Goal: Feedback & Contribution: Contribute content

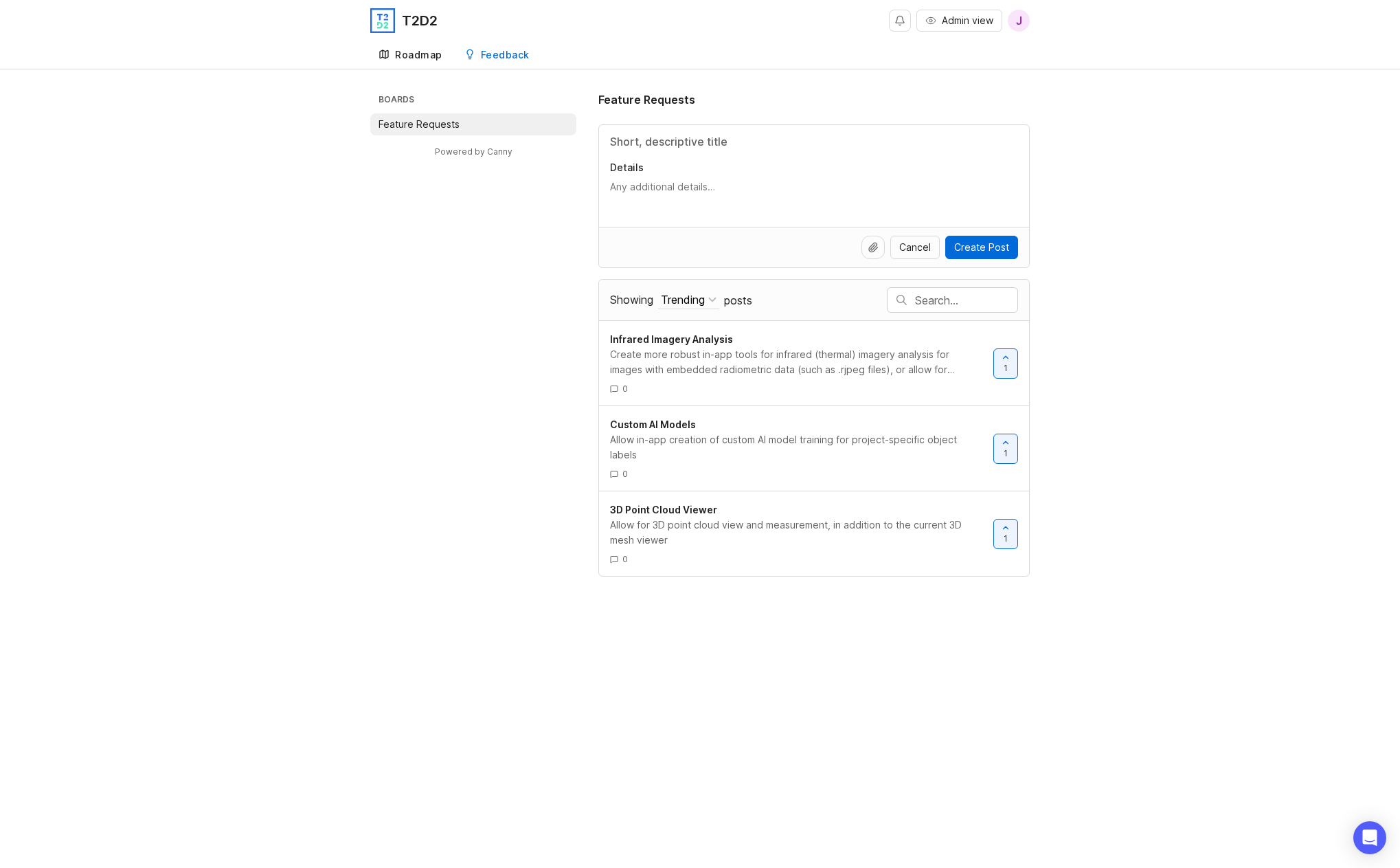
click at [417, 61] on link "Roadmap" at bounding box center [411, 55] width 81 height 28
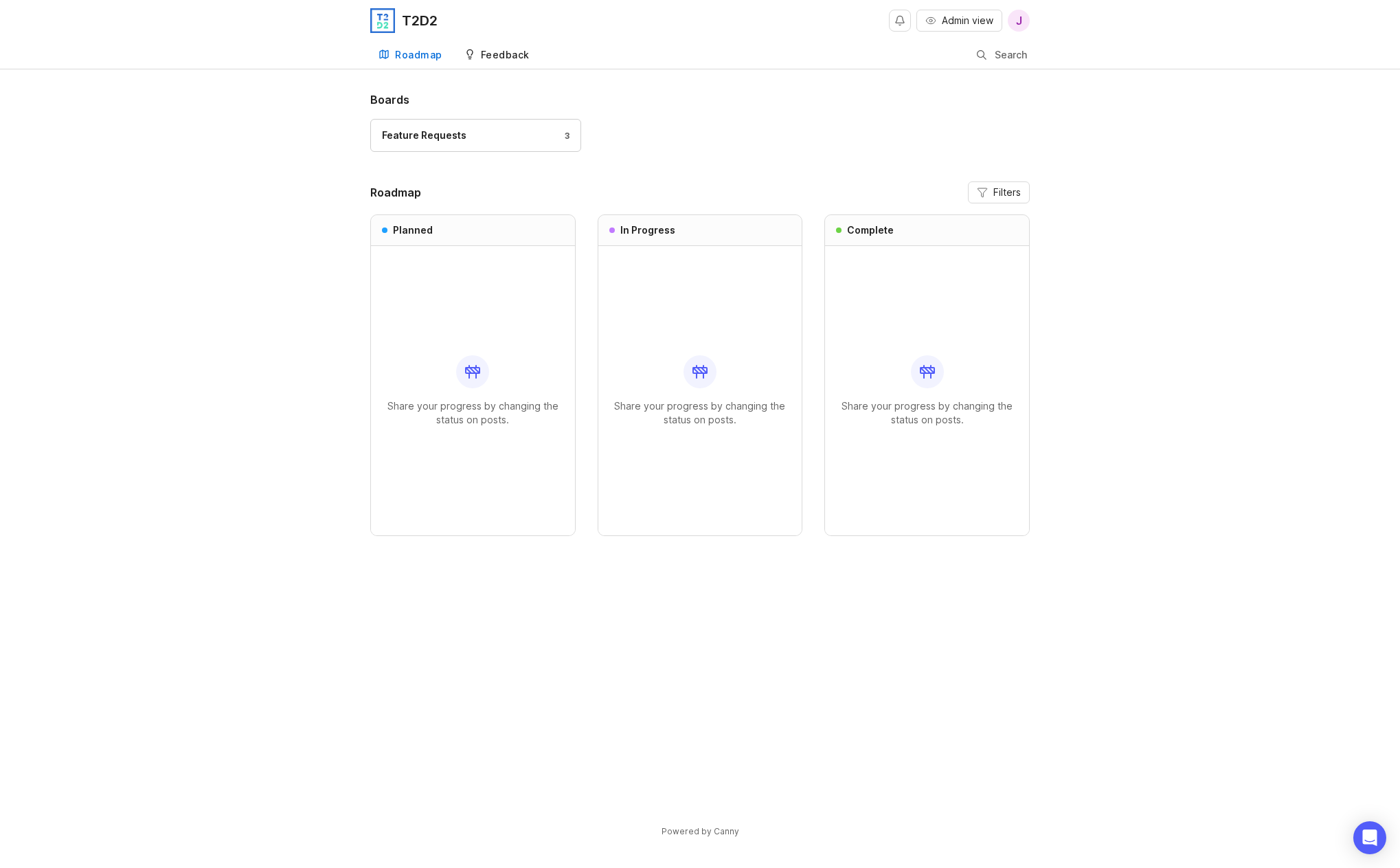
click at [503, 53] on div "Feedback" at bounding box center [504, 55] width 48 height 10
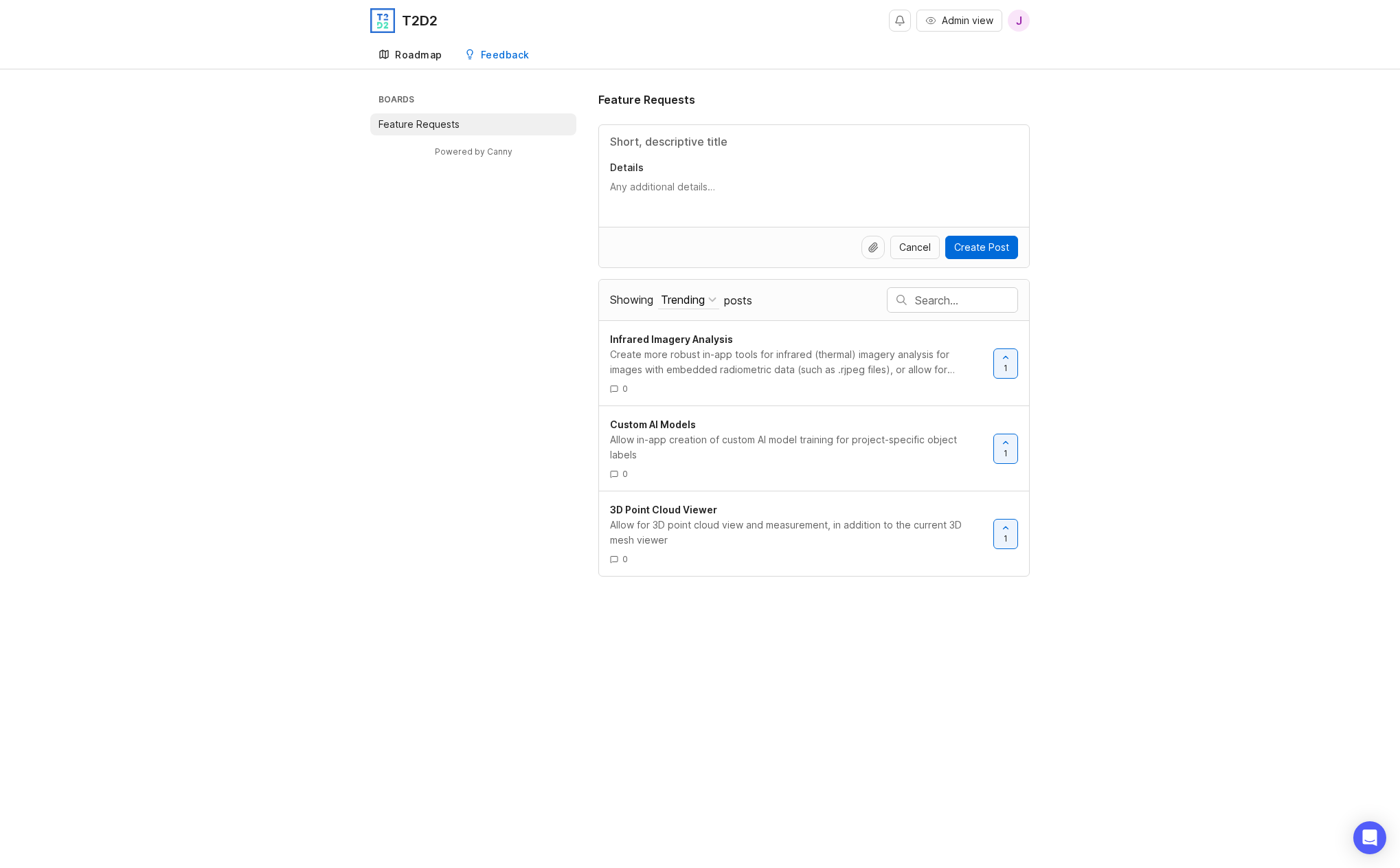
click at [425, 58] on div "Roadmap" at bounding box center [419, 55] width 48 height 10
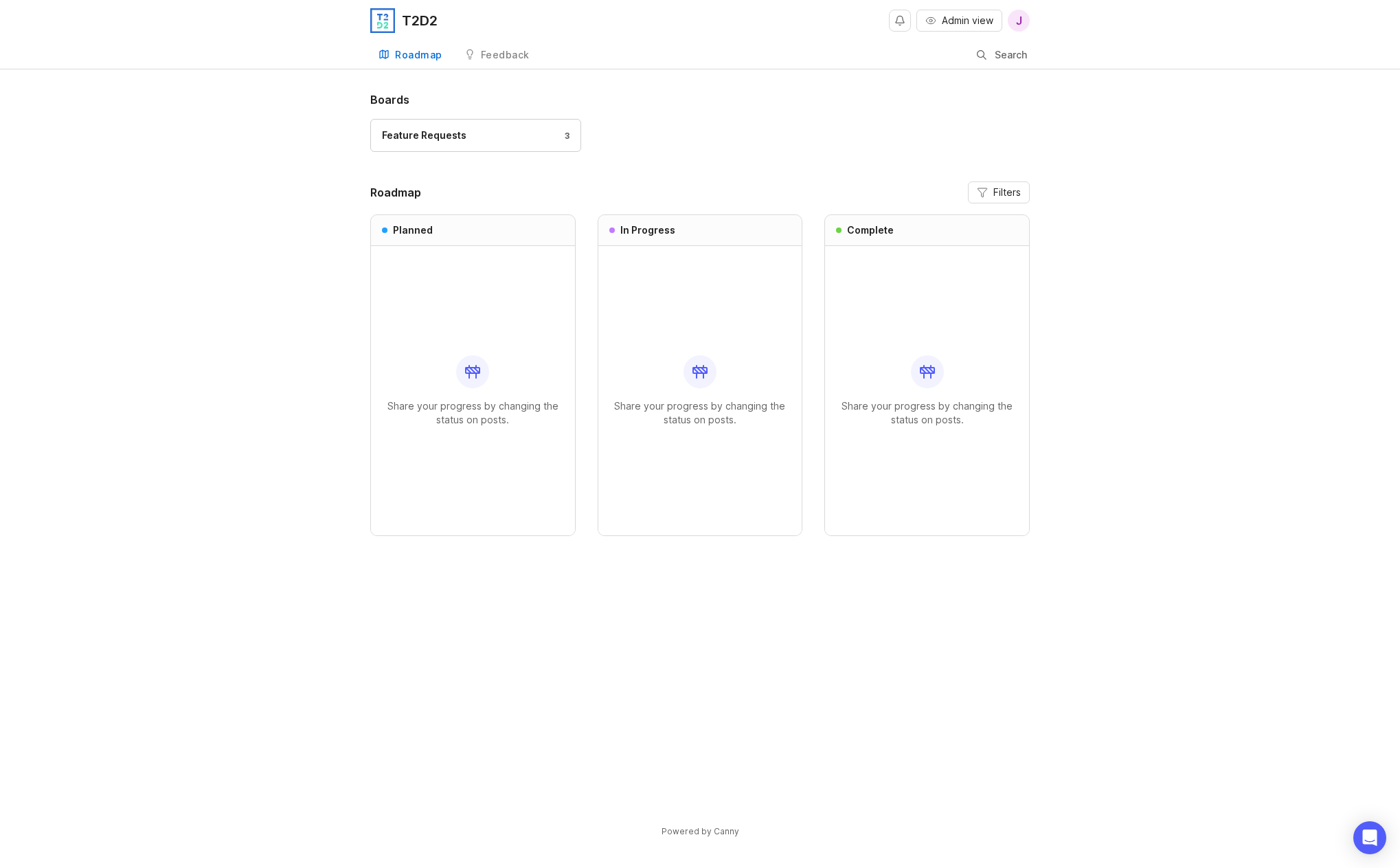
click at [701, 367] on icon at bounding box center [703, 370] width 6 height 6
click at [509, 62] on link "Feedback" at bounding box center [496, 55] width 81 height 28
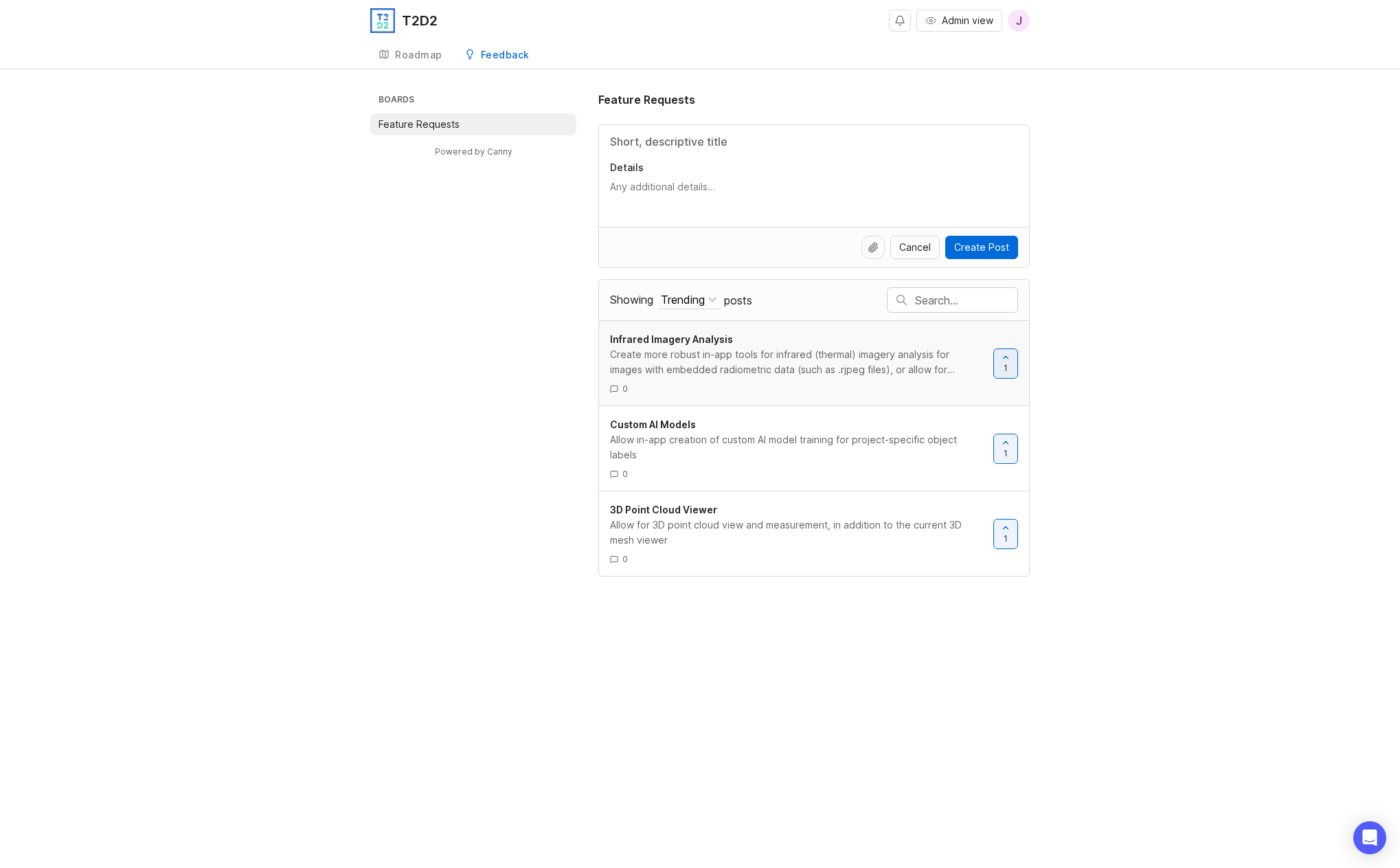
click at [798, 373] on div "Create more robust in-app tools for infrared (thermal) imagery analysis for ima…" at bounding box center [795, 362] width 372 height 30
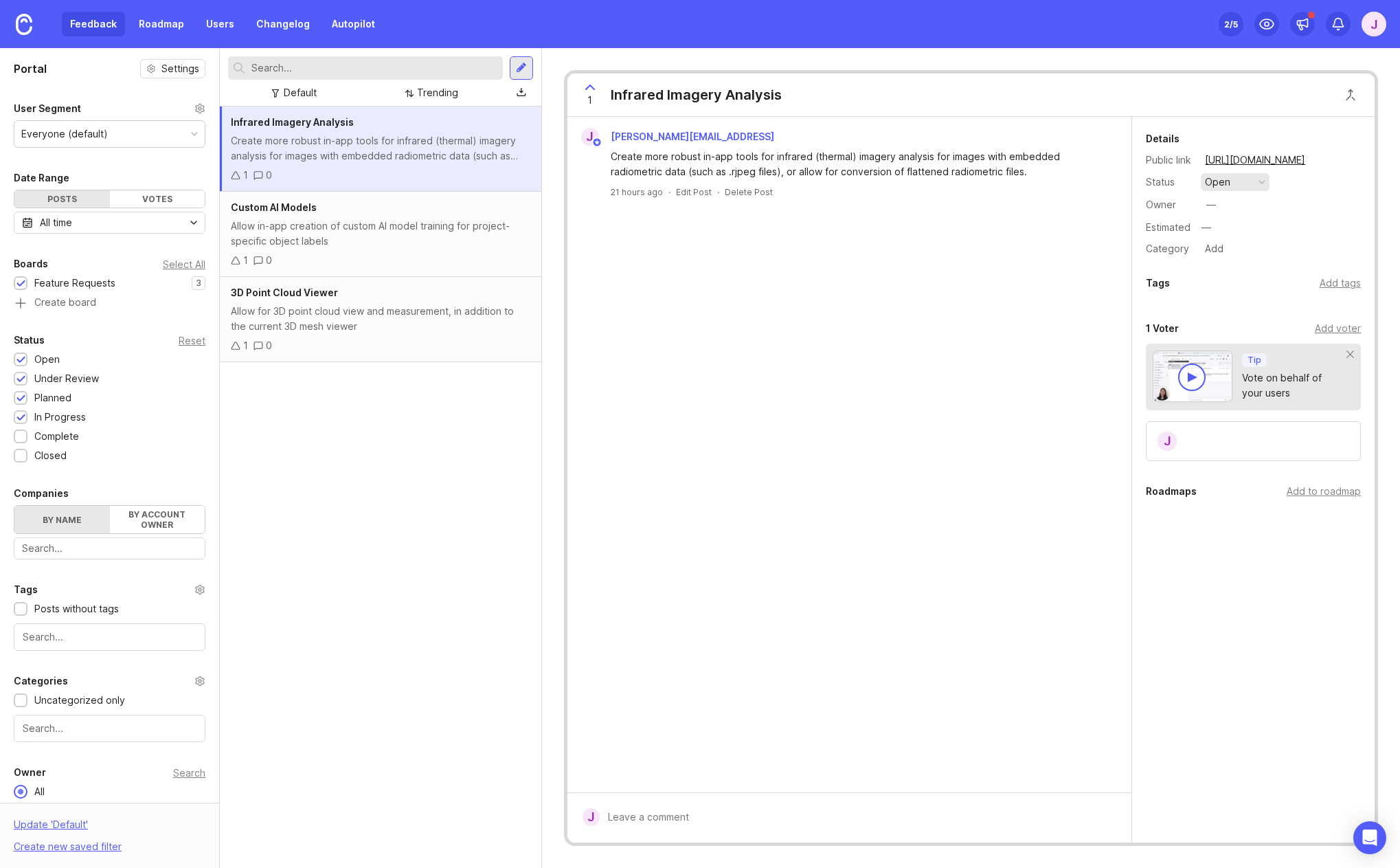
click at [1255, 184] on button "open" at bounding box center [1235, 182] width 69 height 18
click at [1242, 232] on div "under review" at bounding box center [1242, 232] width 69 height 12
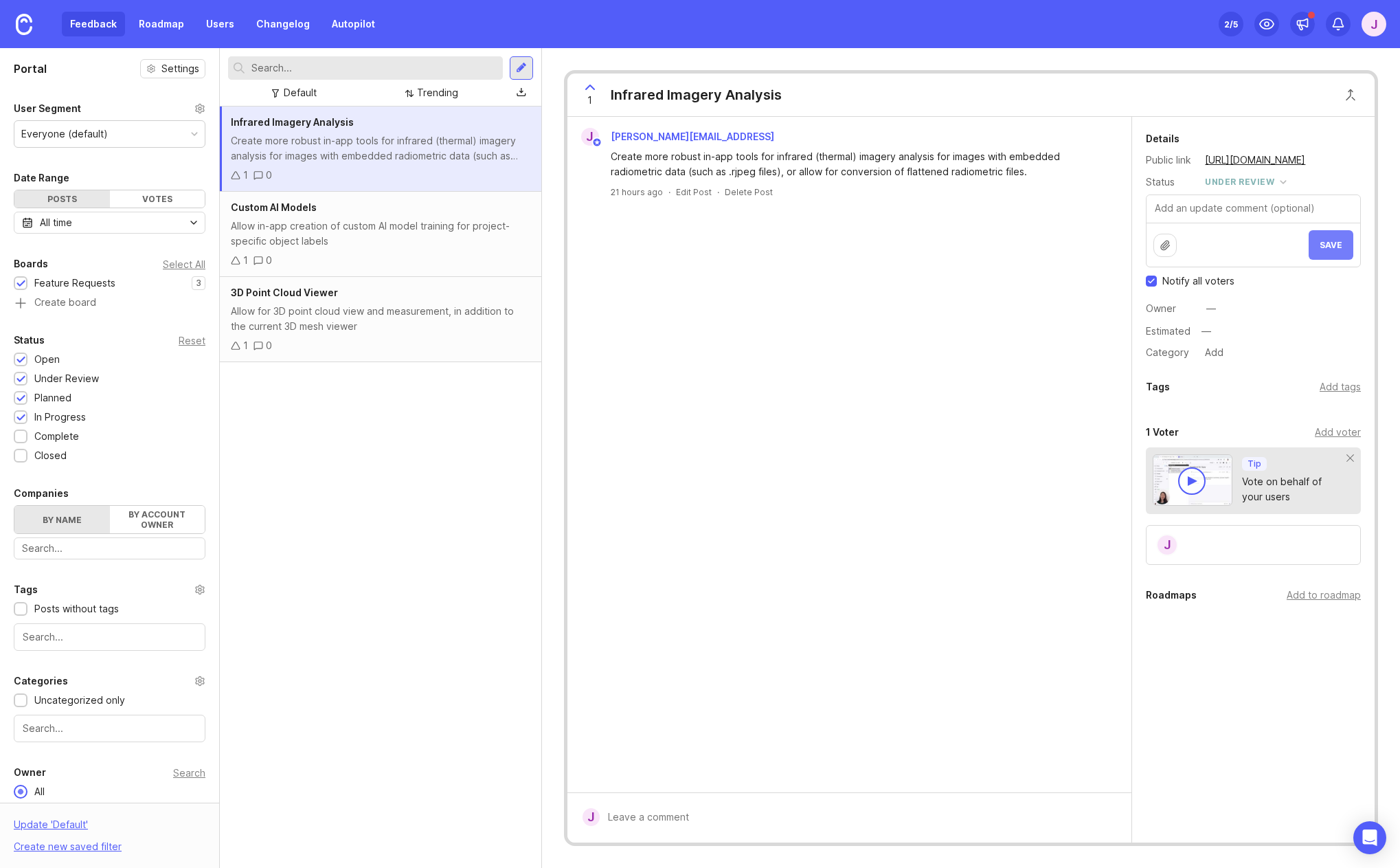
click at [1347, 243] on button "Save" at bounding box center [1330, 245] width 44 height 30
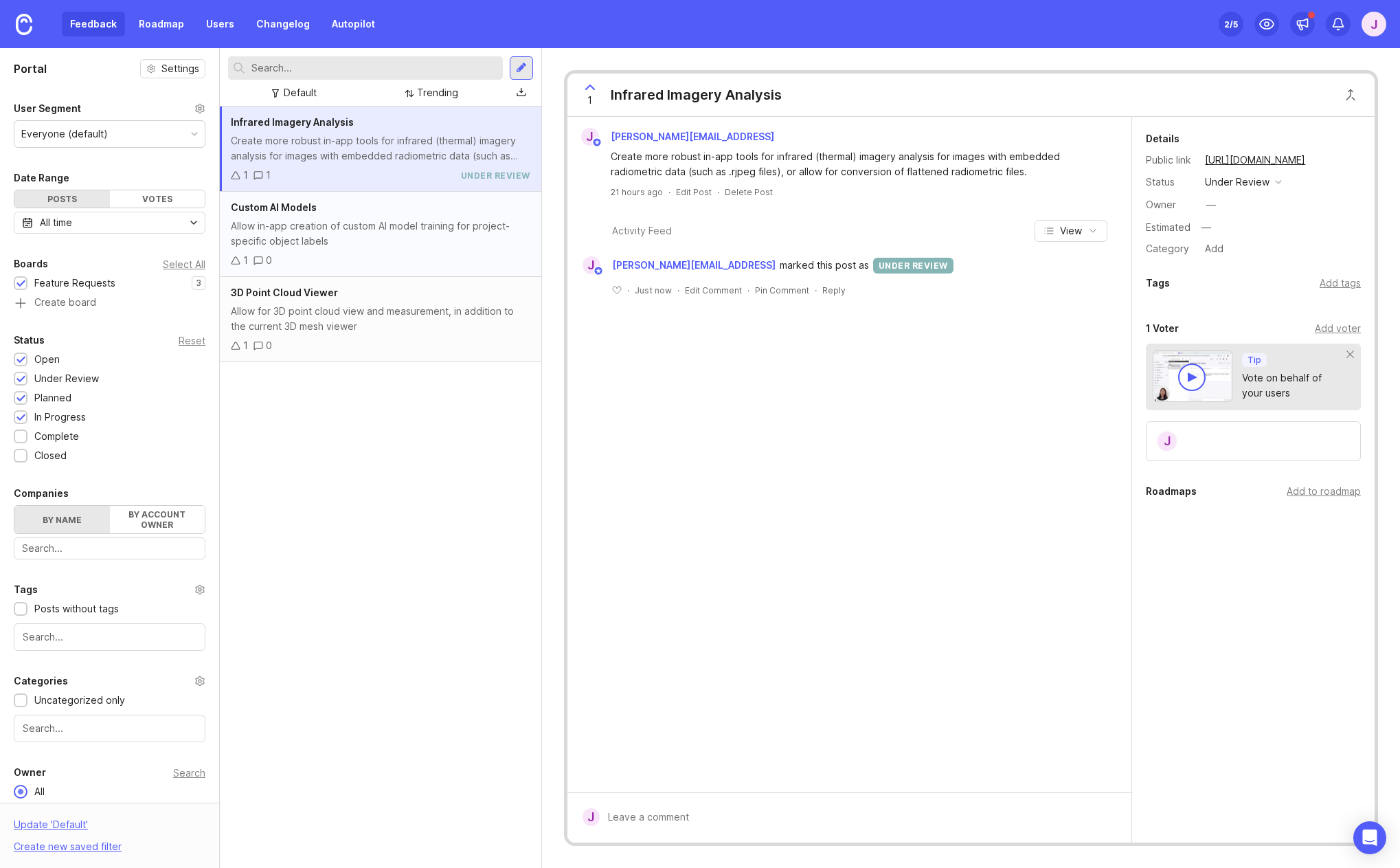
click at [341, 217] on div "Custom AI Models Allow in-app creation of custom AI model training for project-…" at bounding box center [380, 234] width 321 height 85
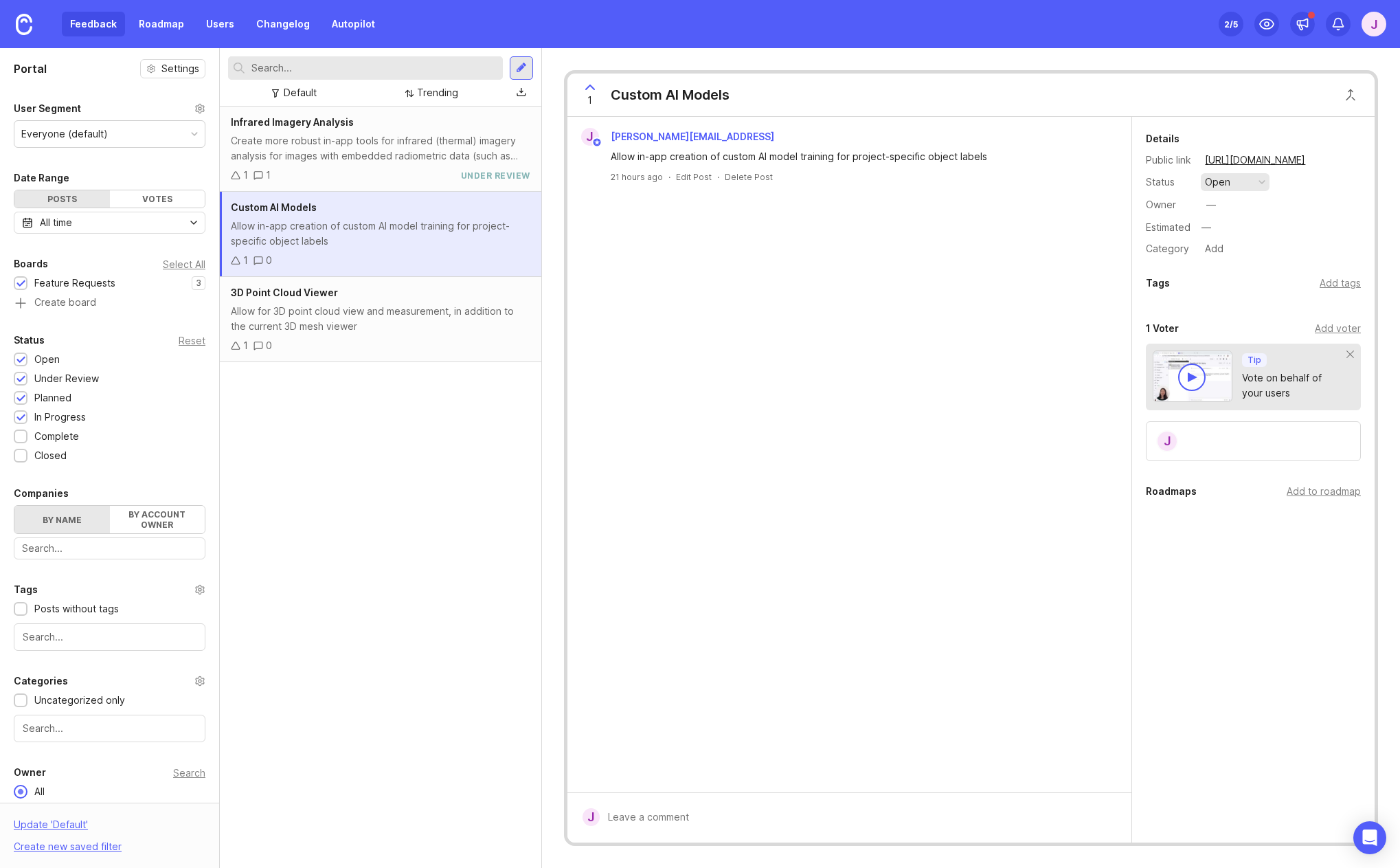
click at [1245, 182] on button "open" at bounding box center [1235, 182] width 69 height 18
click at [1241, 256] on div "planned" at bounding box center [1229, 257] width 44 height 12
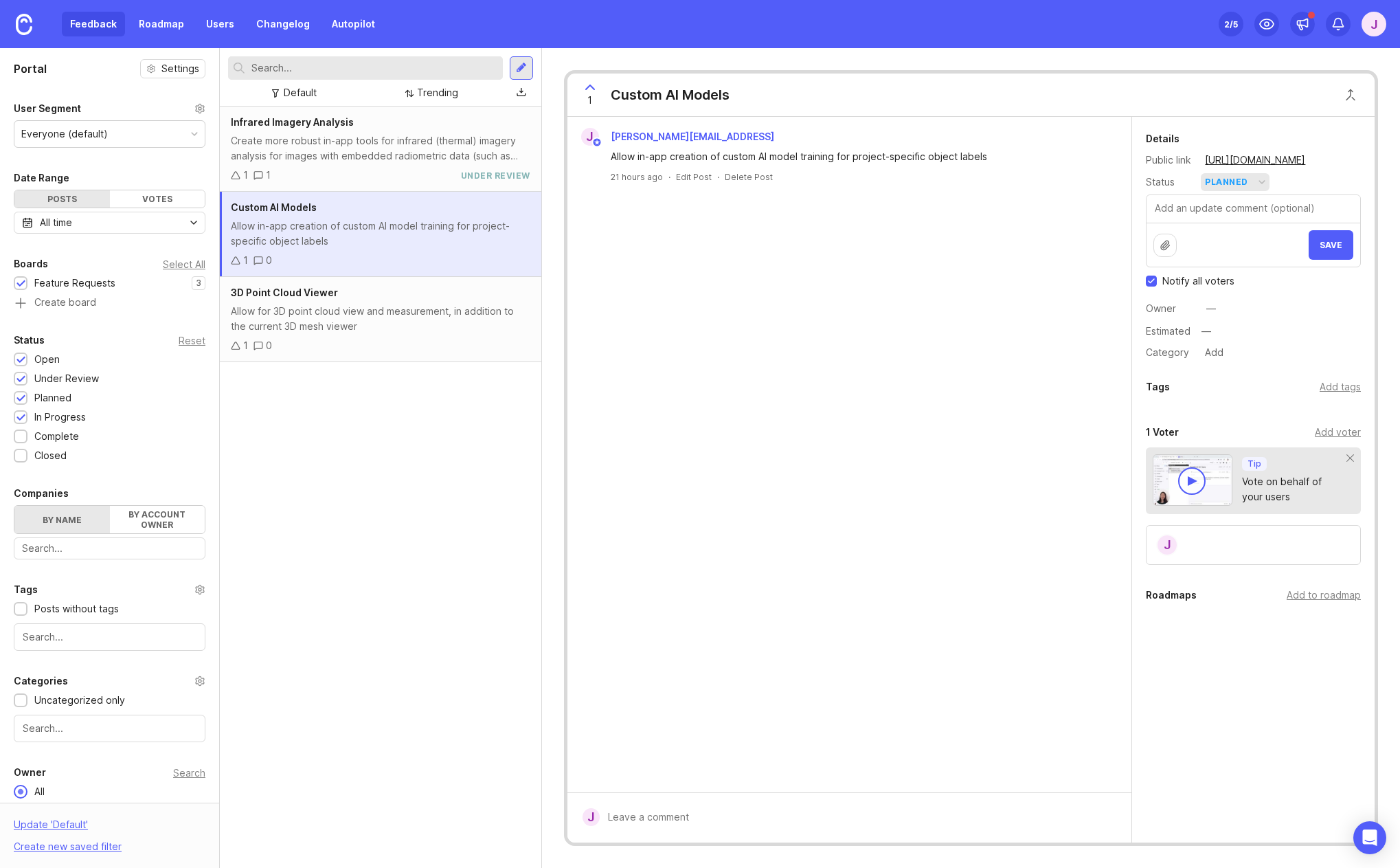
click at [1260, 184] on div "button" at bounding box center [1261, 182] width 7 height 7
drag, startPoint x: 1246, startPoint y: 280, endPoint x: 1260, endPoint y: 275, distance: 14.9
click at [1246, 279] on div "in progress" at bounding box center [1238, 283] width 62 height 12
click at [1327, 244] on span "Save" at bounding box center [1331, 245] width 23 height 11
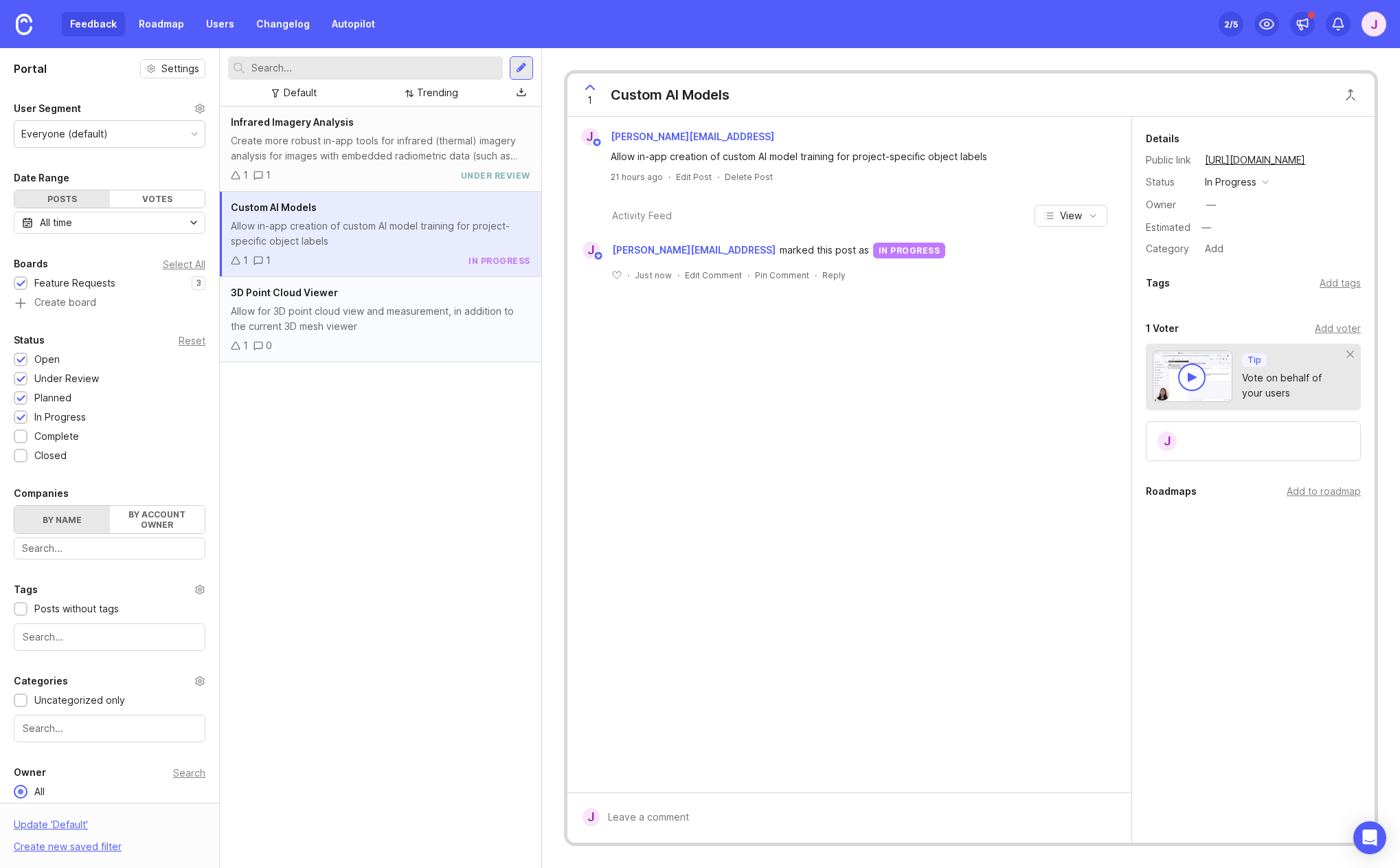
click at [467, 304] on div "Allow for 3D point cloud view and measurement, in addition to the current 3D me…" at bounding box center [380, 318] width 299 height 30
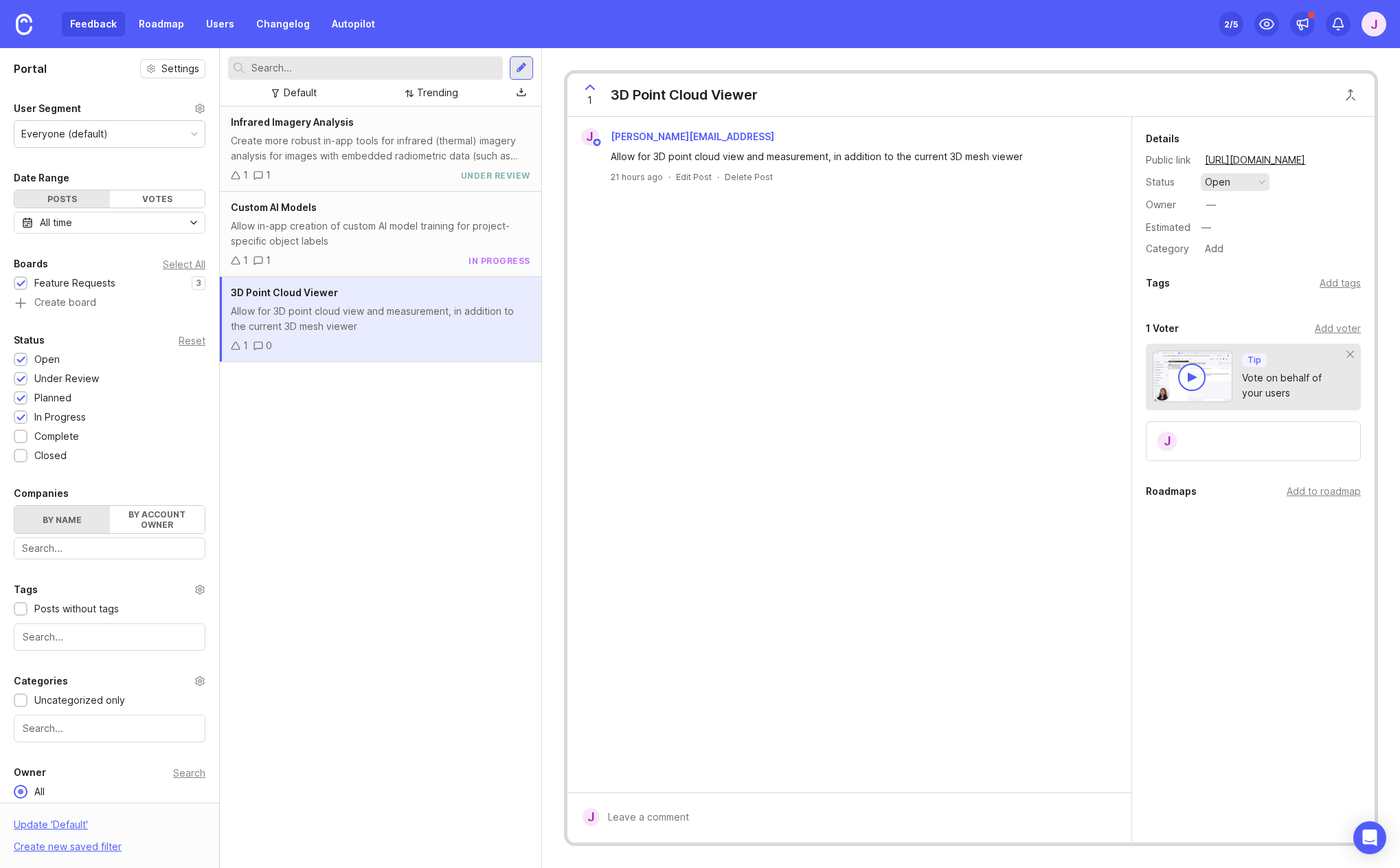
click at [1237, 186] on button "open" at bounding box center [1235, 182] width 69 height 18
click at [1229, 253] on div "planned" at bounding box center [1229, 257] width 44 height 12
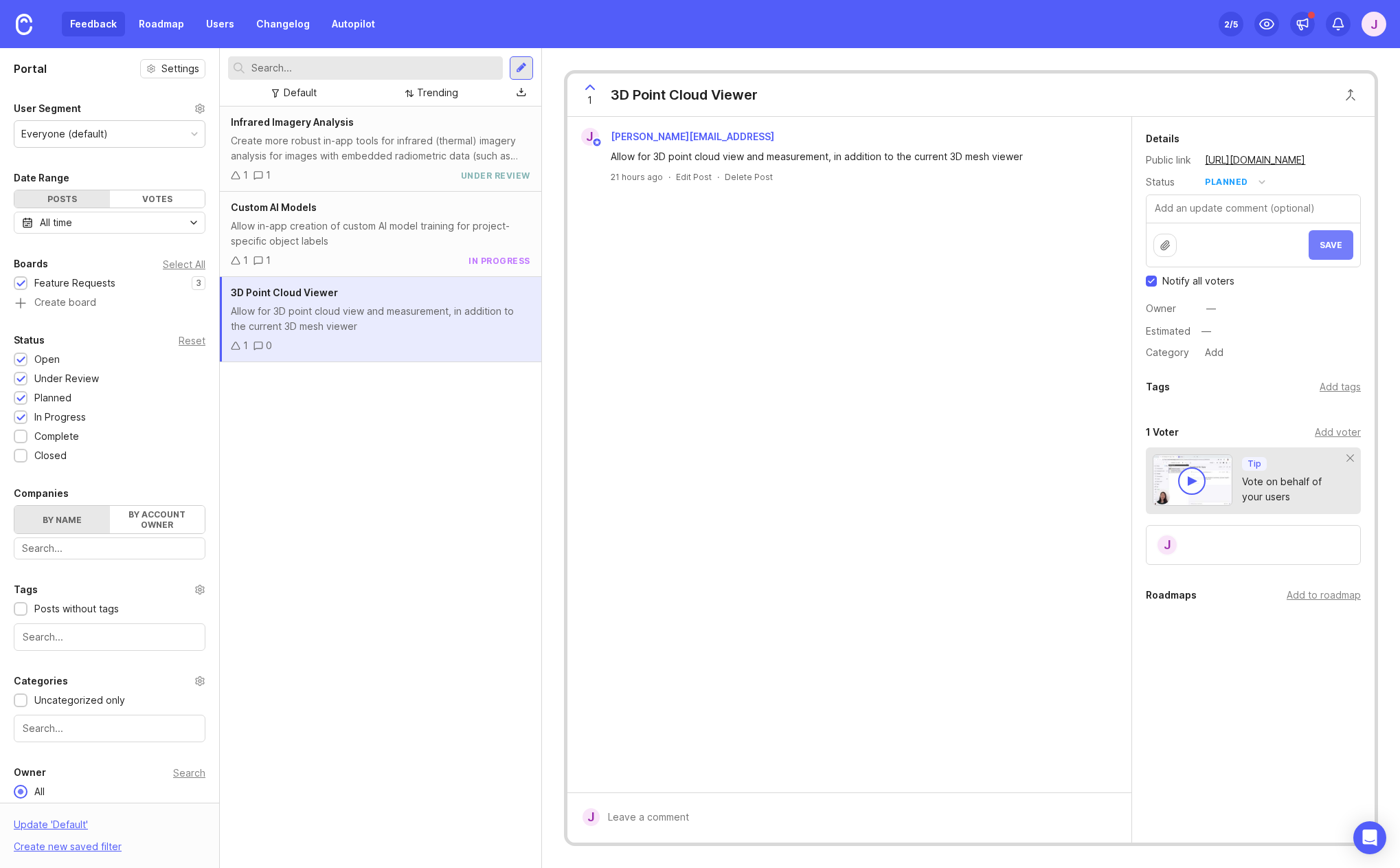
click at [1324, 248] on span "Save" at bounding box center [1331, 245] width 23 height 11
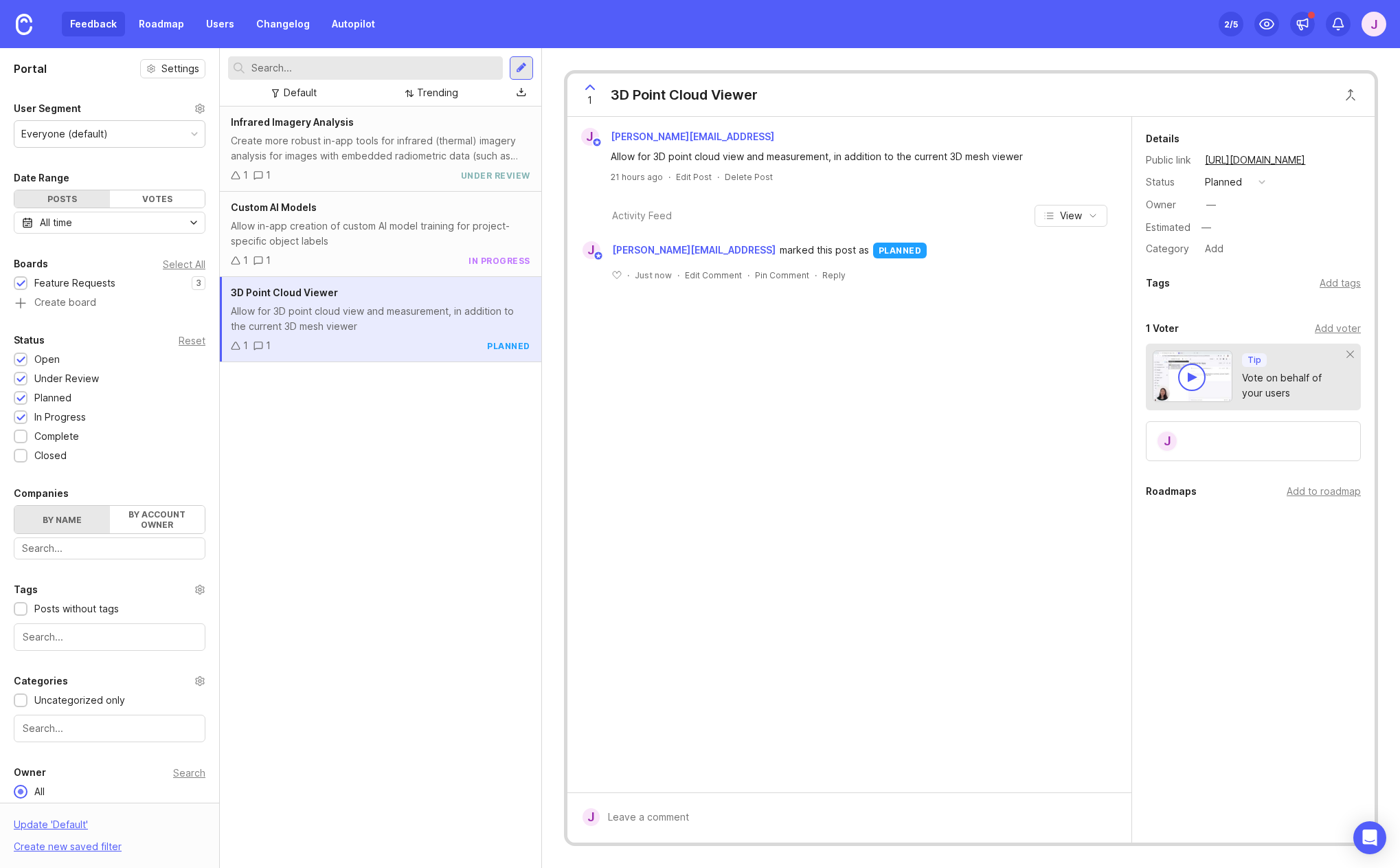
click at [102, 29] on div "Feedback Roadmap Users Changelog Autopilot" at bounding box center [222, 24] width 321 height 25
click at [526, 70] on div at bounding box center [521, 67] width 11 height 12
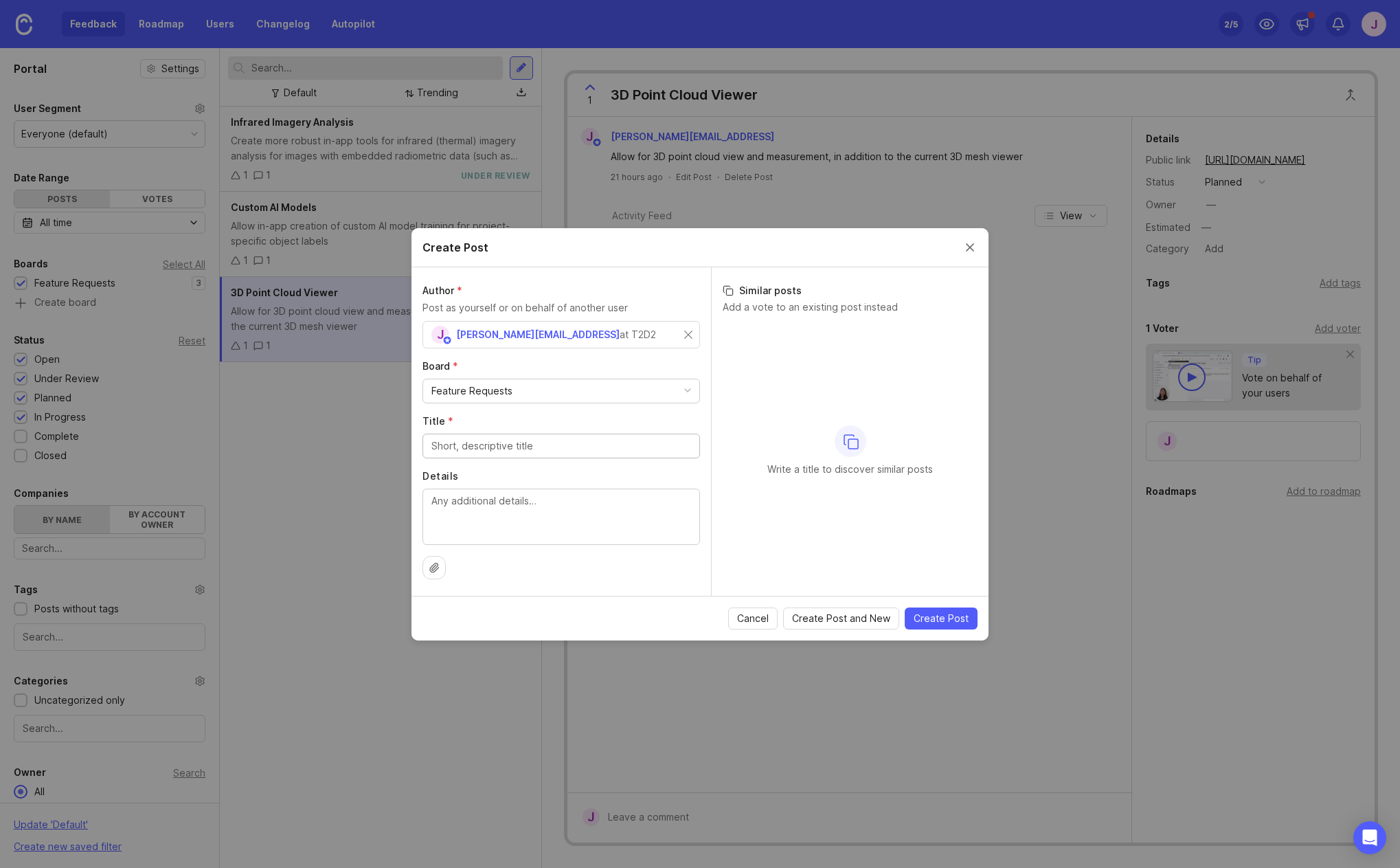
click at [594, 342] on div "j [PERSON_NAME][EMAIL_ADDRESS] at T2D2" at bounding box center [558, 335] width 253 height 18
click at [592, 330] on div "j [PERSON_NAME][EMAIL_ADDRESS] at T2D2" at bounding box center [558, 335] width 253 height 18
click at [630, 341] on input "text" at bounding box center [561, 335] width 260 height 15
click at [735, 618] on button "Cancel" at bounding box center [753, 618] width 49 height 22
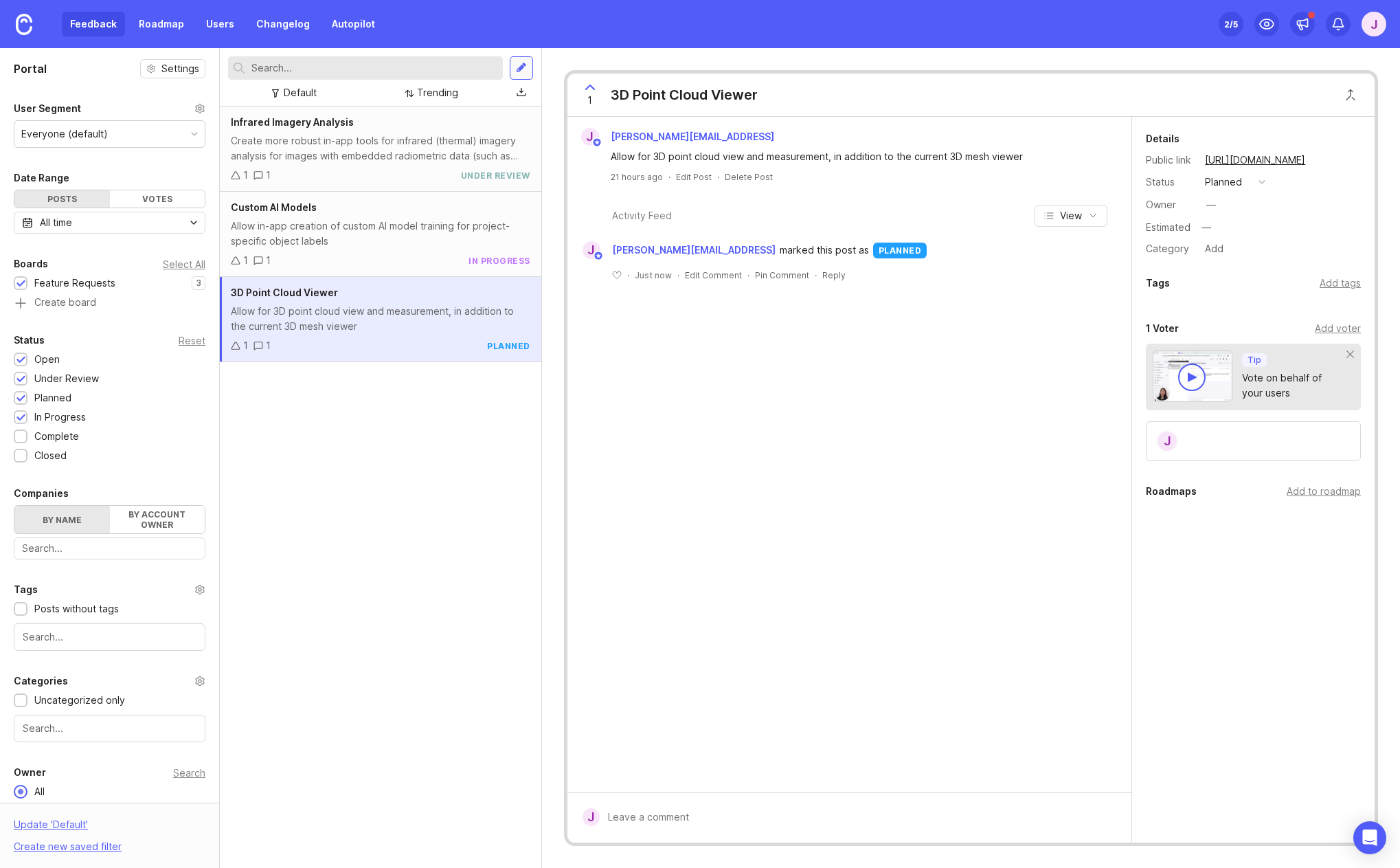
click at [517, 69] on div at bounding box center [521, 67] width 11 height 12
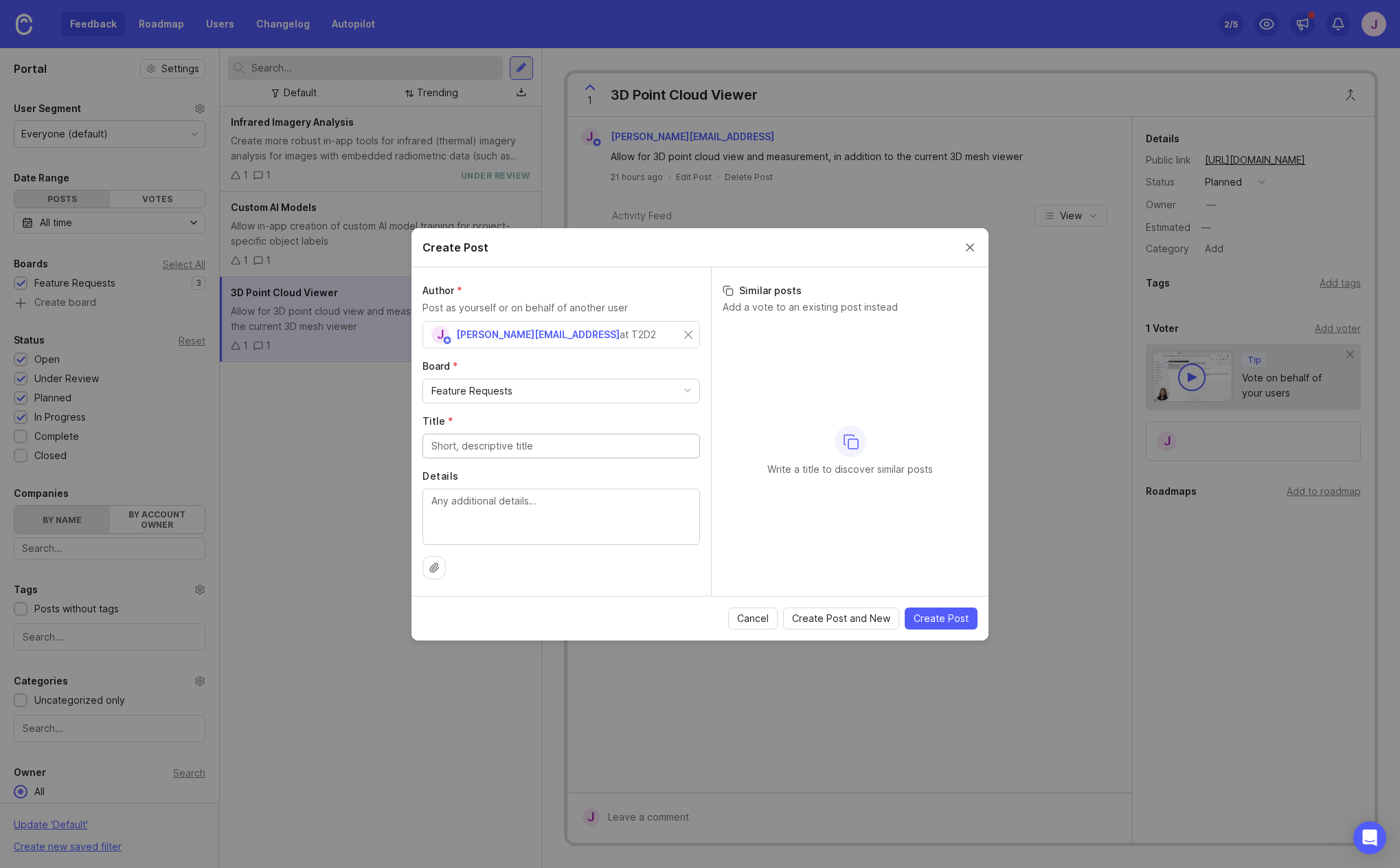
click at [490, 450] on input "Title *" at bounding box center [561, 446] width 260 height 15
click at [472, 446] on input "Title *" at bounding box center [561, 446] width 260 height 15
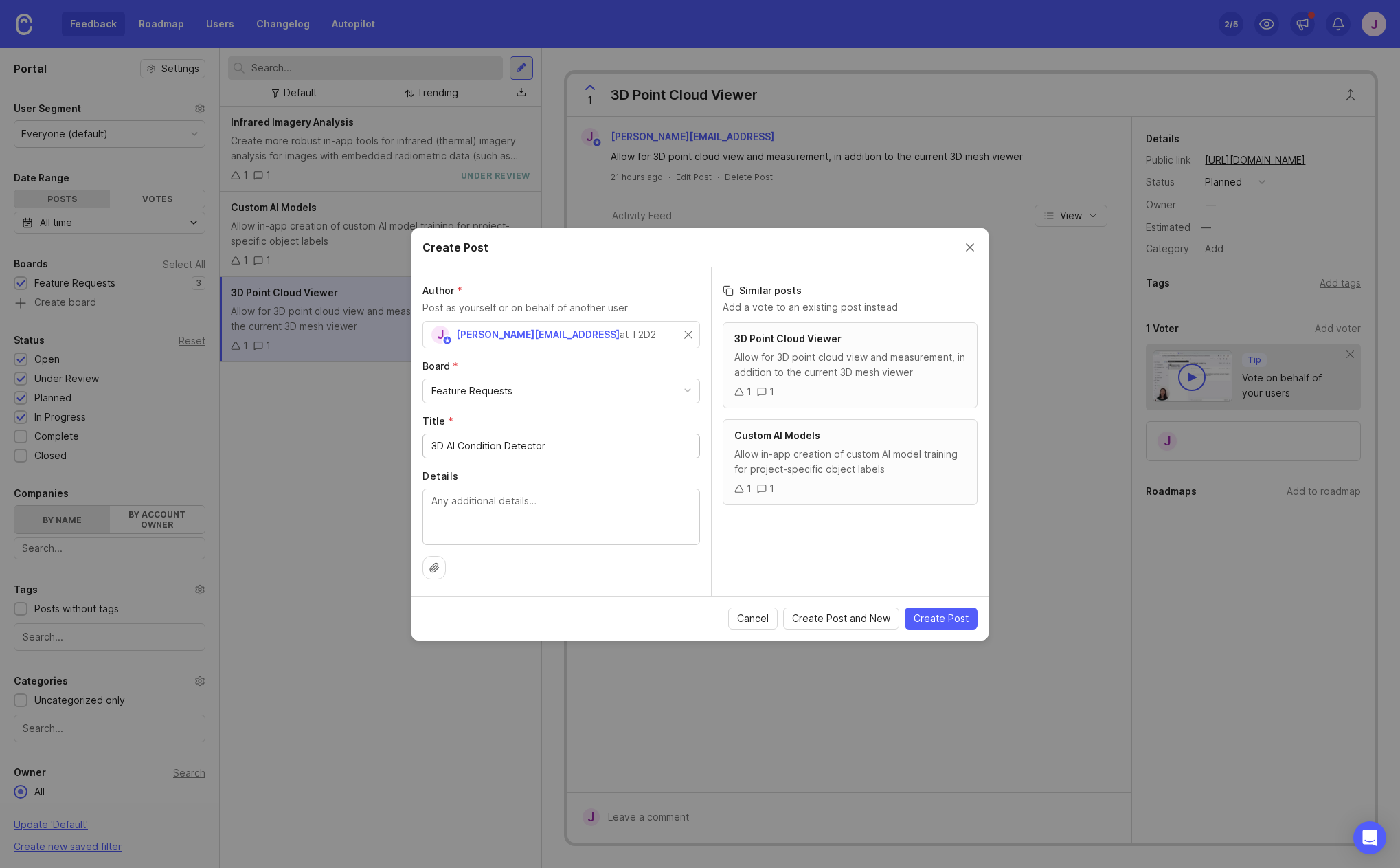
type input "3D AI Condition Detector"
type textarea "Expand AI condition detection to 3D models"
click at [827, 615] on span "Create Post and New" at bounding box center [841, 618] width 99 height 14
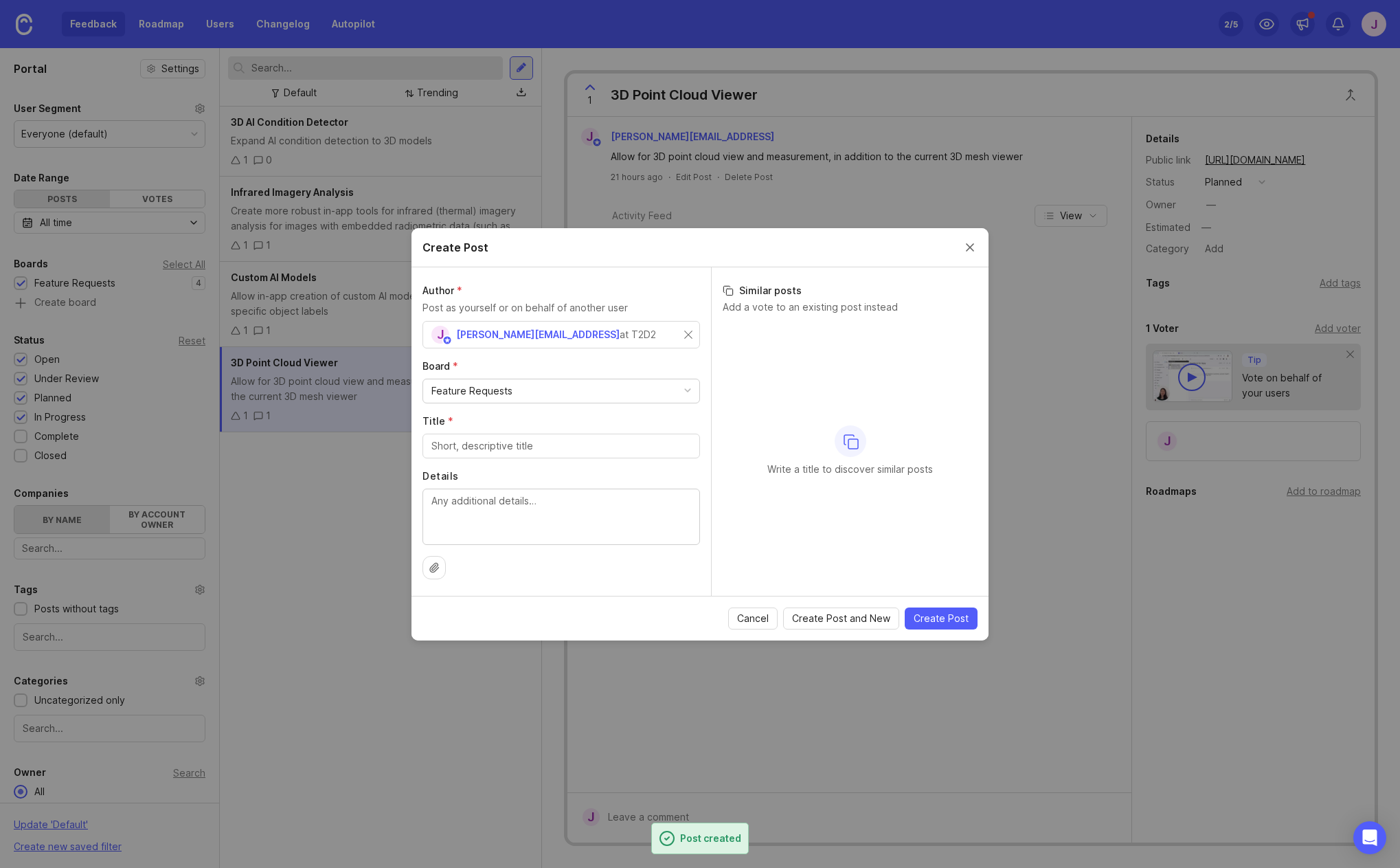
click at [500, 444] on input "Title *" at bounding box center [561, 446] width 260 height 15
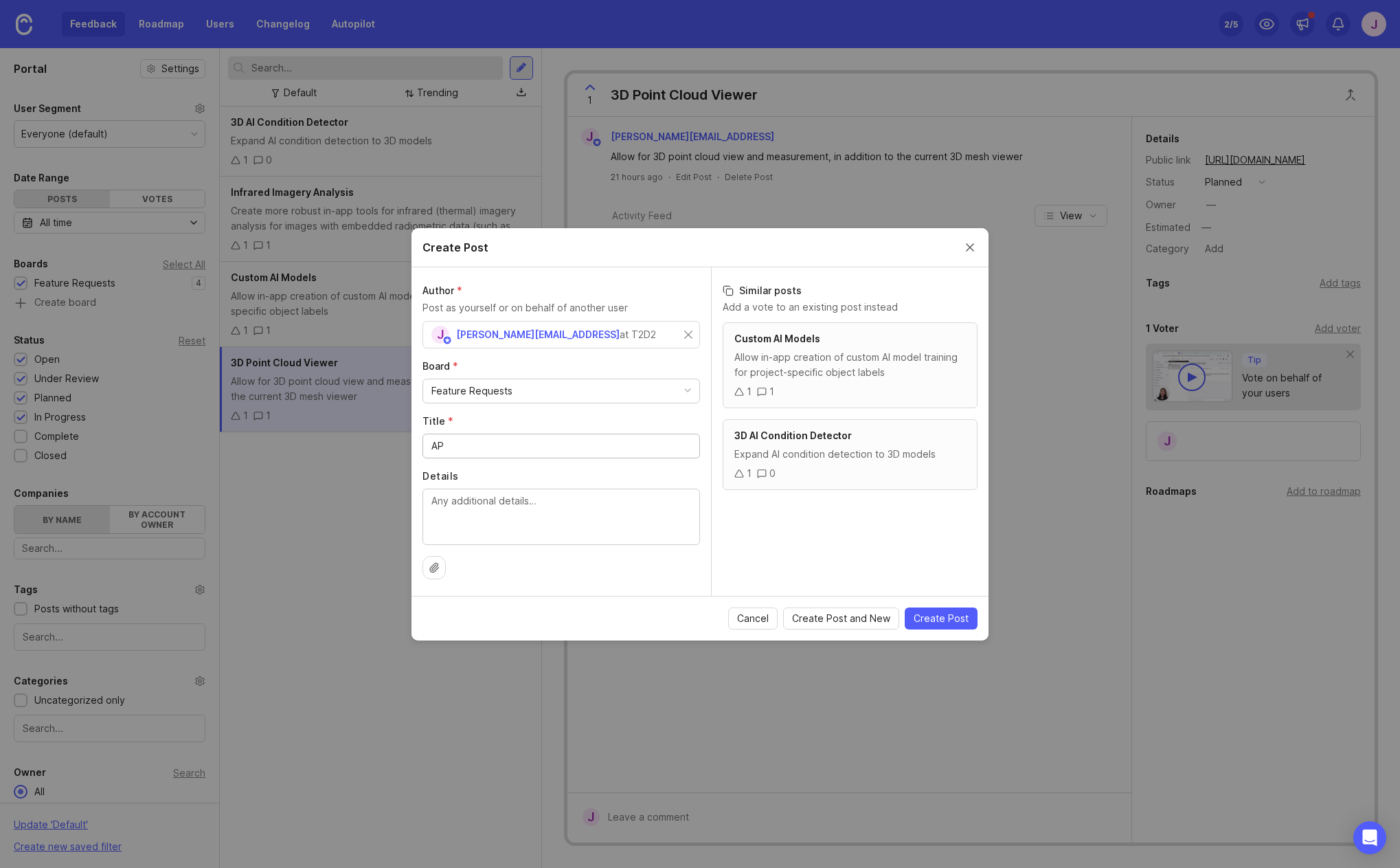
type input "A"
type input "API"
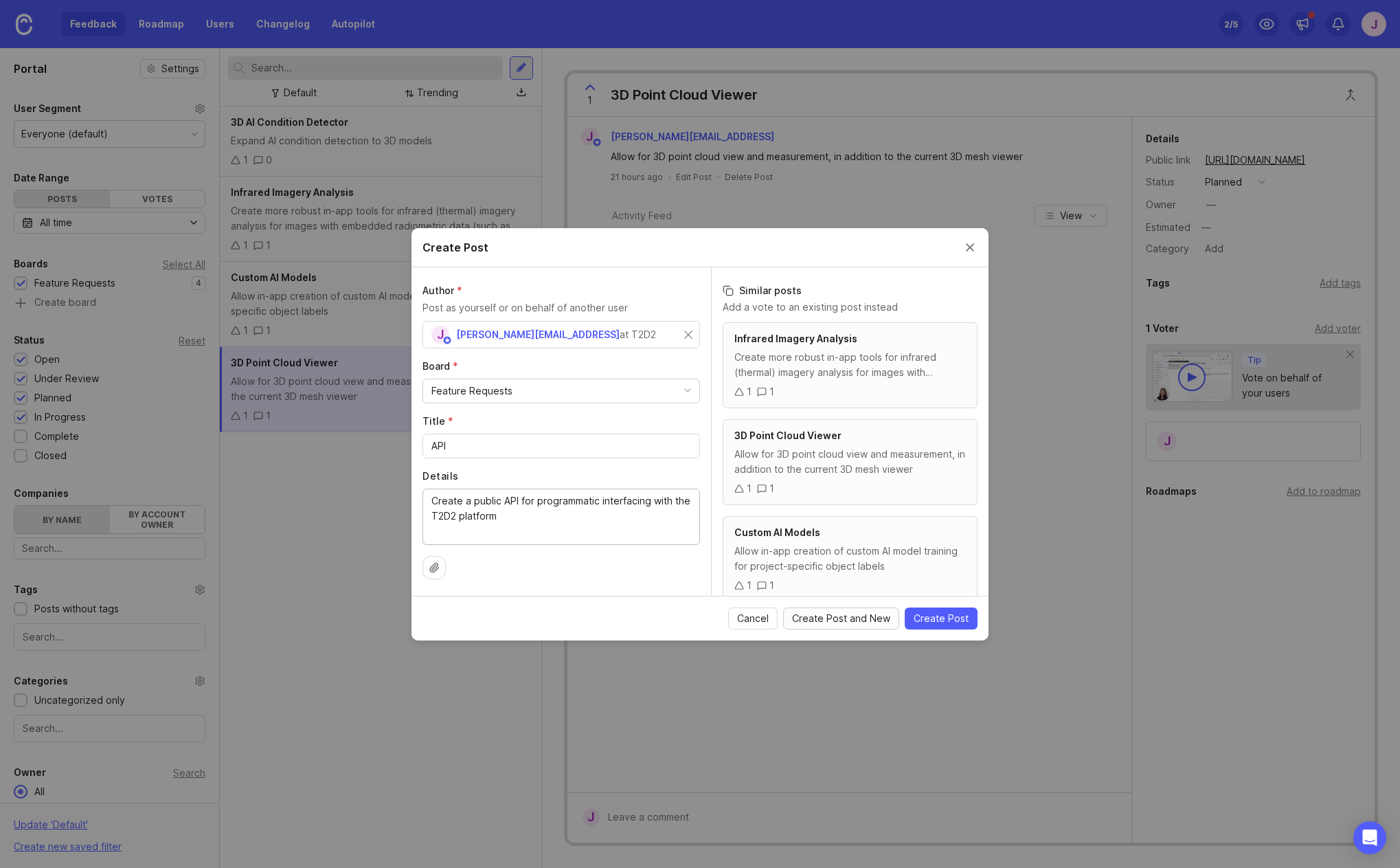
type textarea "Create a public API for programmatic interfacing with the T2D2 platform"
click at [881, 618] on span "Create Post and New" at bounding box center [841, 618] width 99 height 14
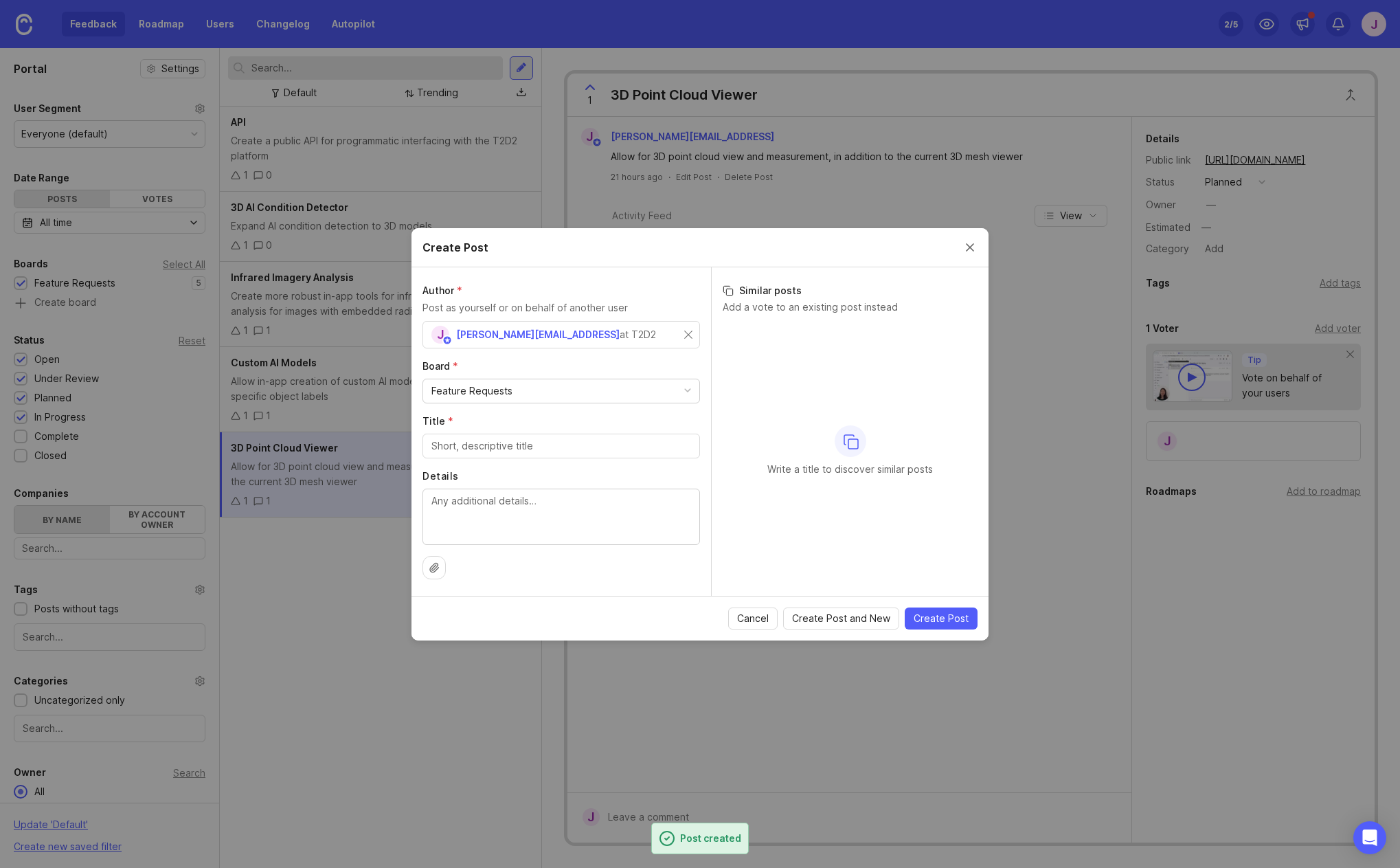
click at [506, 455] on div at bounding box center [561, 446] width 278 height 25
type input "Integrations"
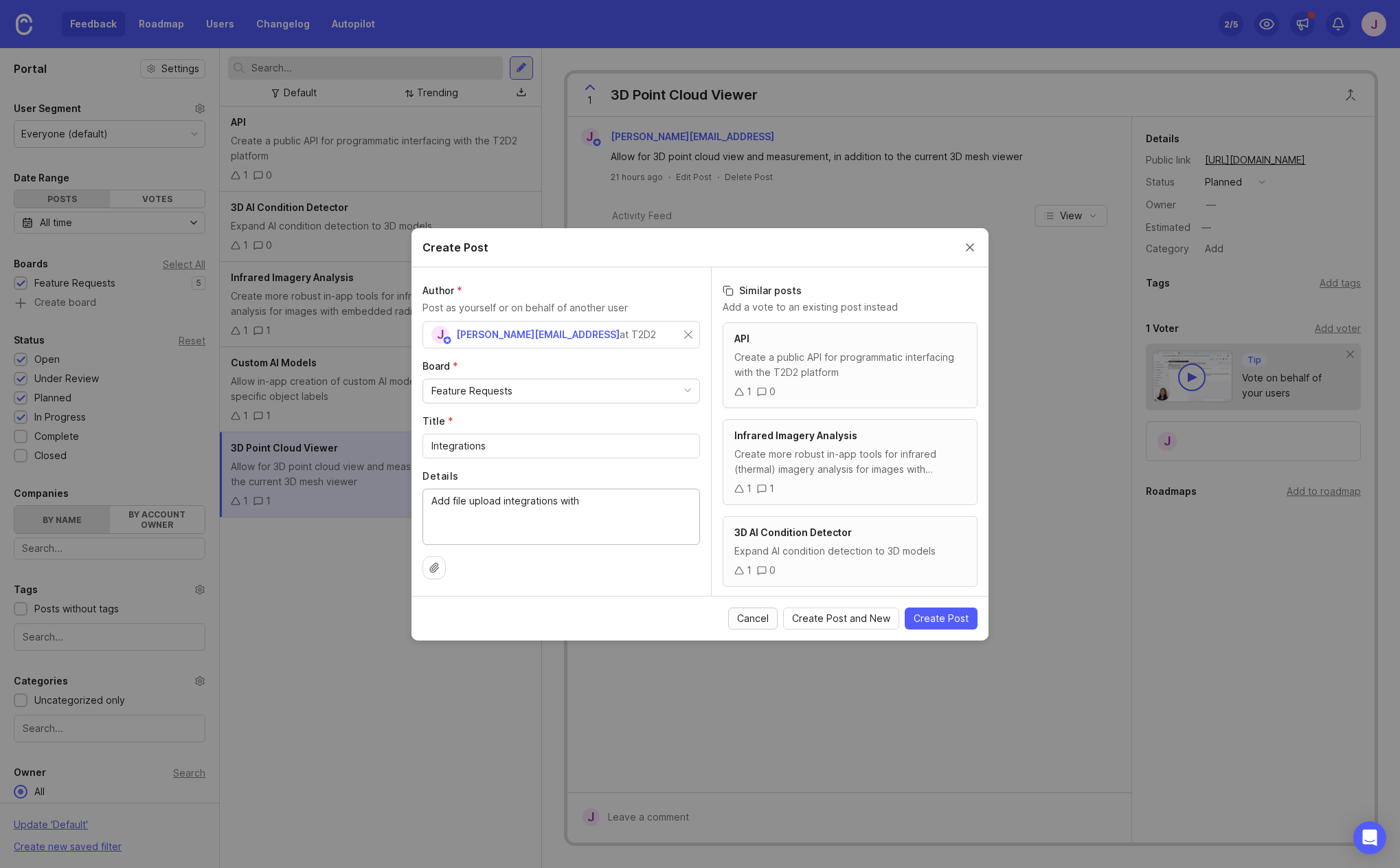
type textarea "Add file upload integrations with"
click at [743, 624] on span "Cancel" at bounding box center [753, 618] width 31 height 14
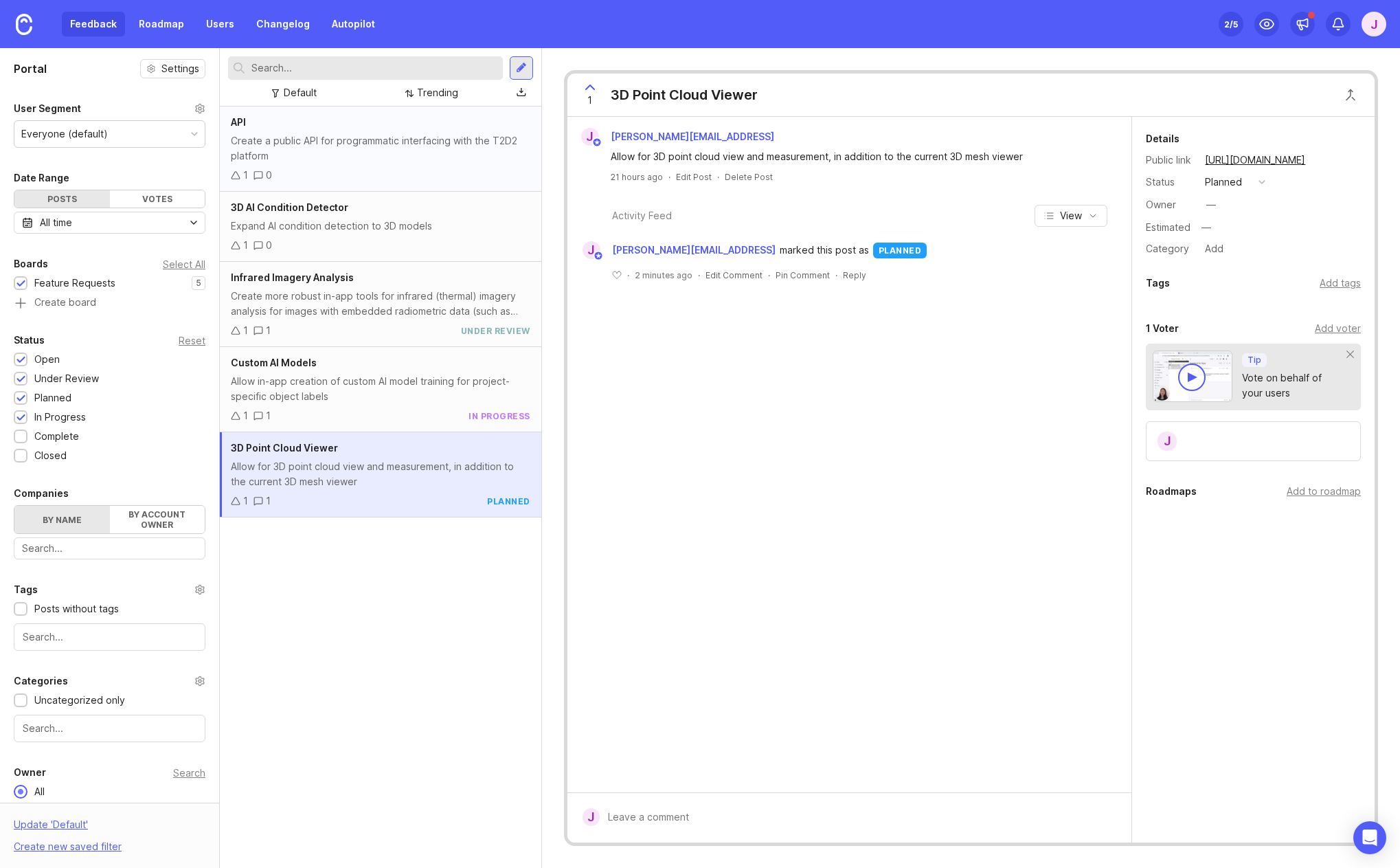
click at [363, 144] on div "Create a public API for programmatic interfacing with the T2D2 platform" at bounding box center [380, 148] width 299 height 30
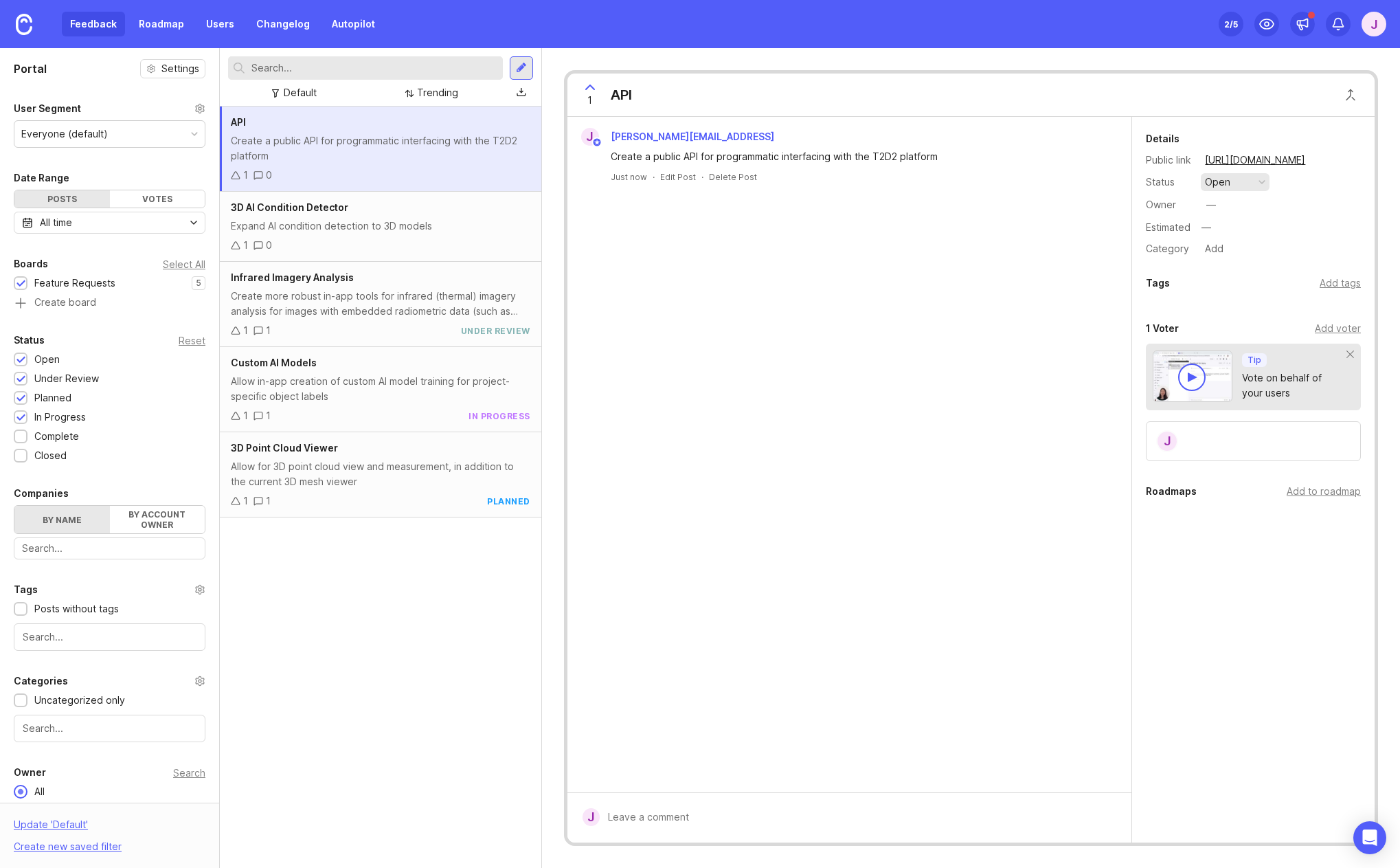
click at [1216, 185] on div "open" at bounding box center [1217, 182] width 25 height 15
click at [1220, 309] on div "complete" at bounding box center [1233, 308] width 52 height 12
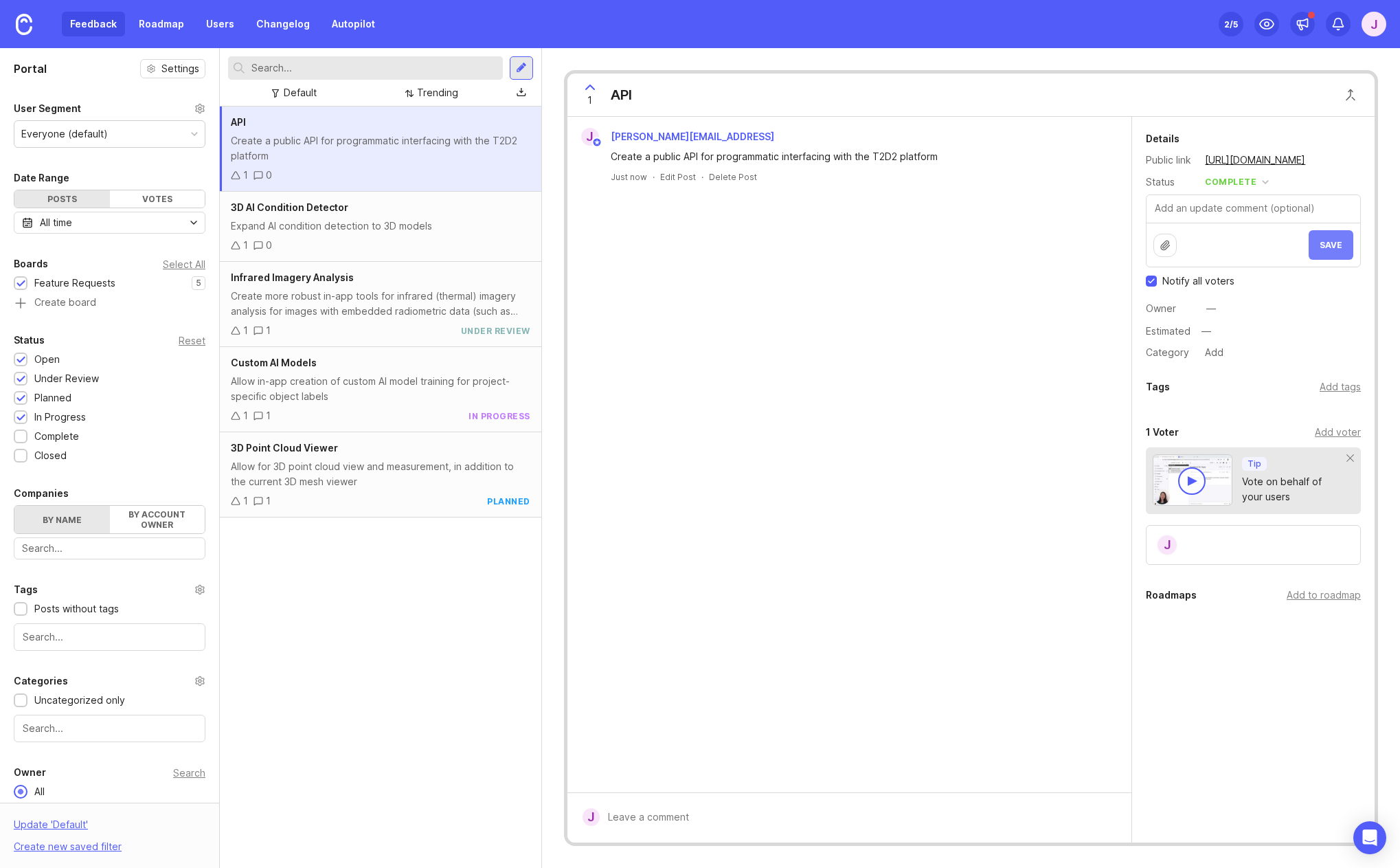
click at [1342, 238] on button "Save" at bounding box center [1330, 245] width 44 height 30
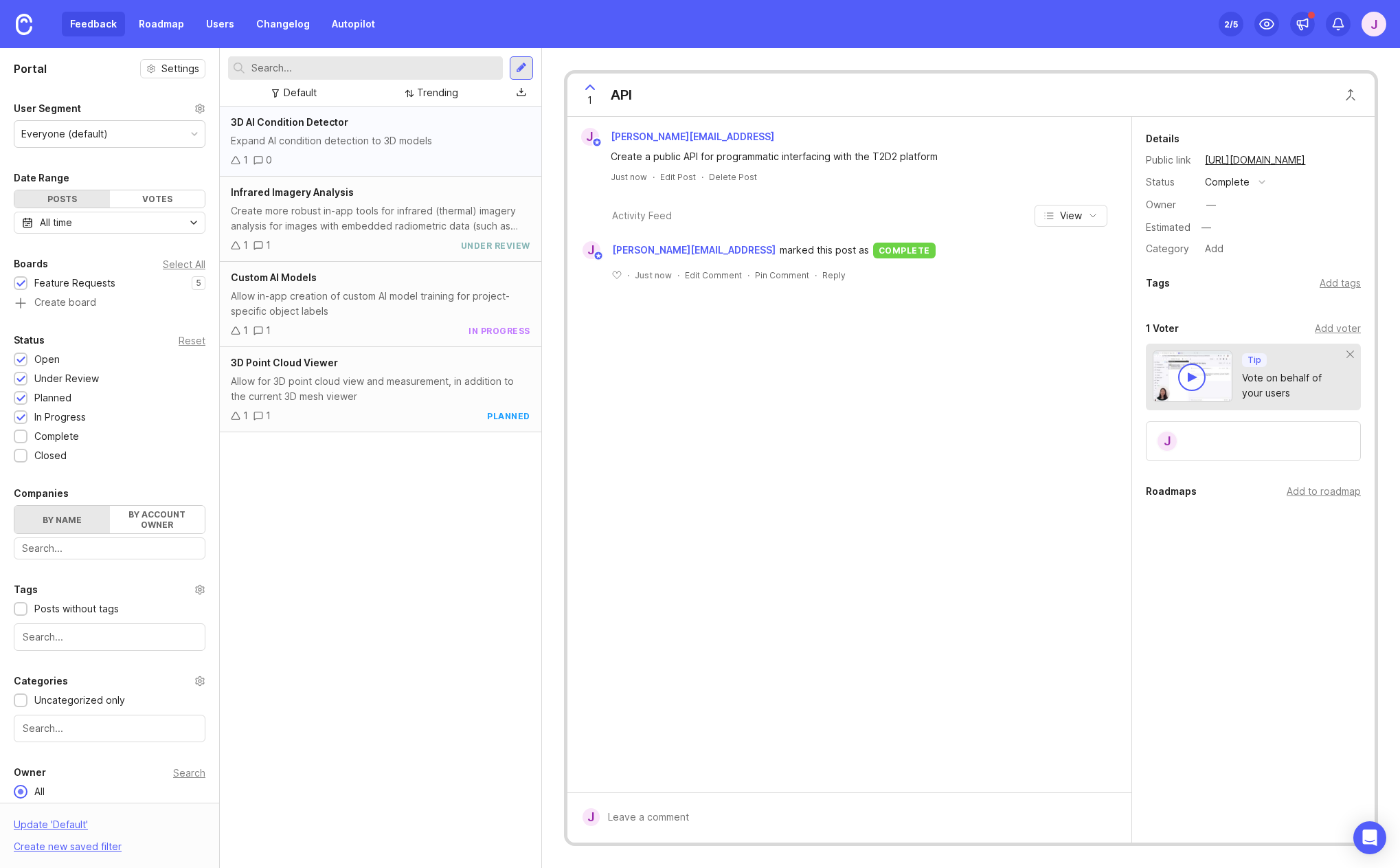
click at [366, 155] on div "1 0" at bounding box center [380, 160] width 299 height 15
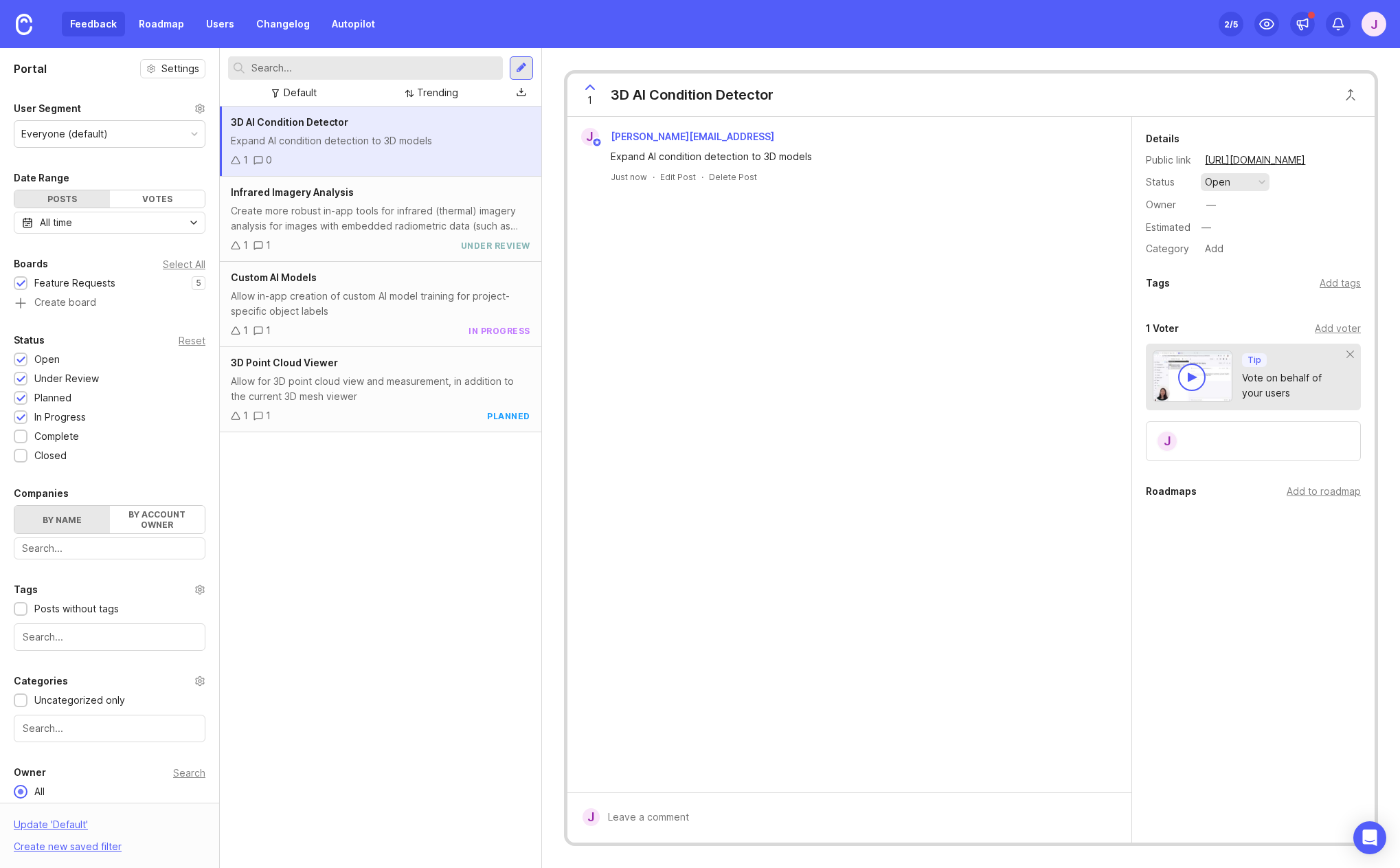
click at [1218, 186] on div "open" at bounding box center [1217, 182] width 25 height 15
click at [1219, 233] on div "under review" at bounding box center [1242, 232] width 69 height 12
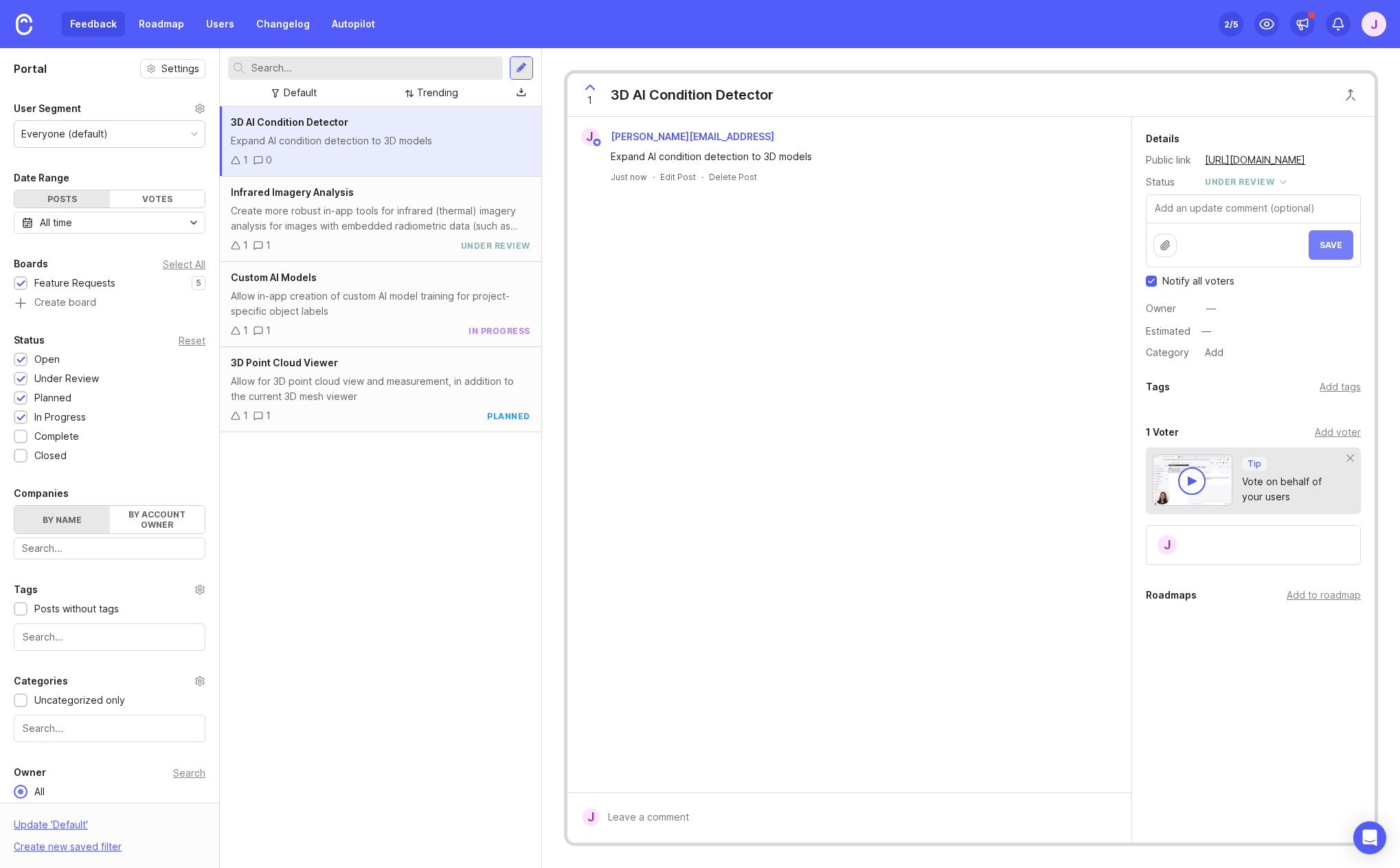
click at [1332, 244] on span "Save" at bounding box center [1331, 245] width 23 height 11
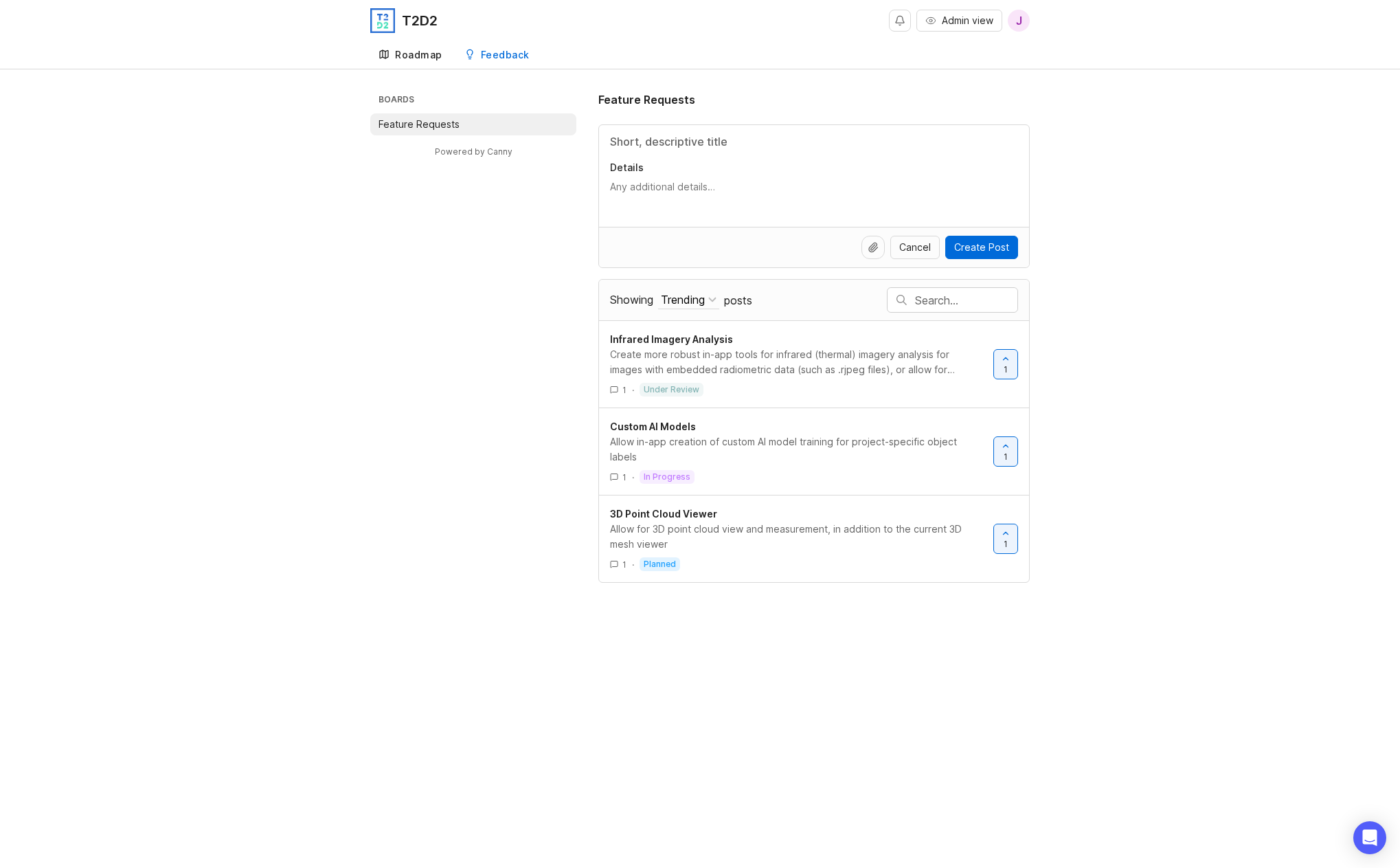
click at [408, 53] on div "Roadmap" at bounding box center [419, 55] width 48 height 10
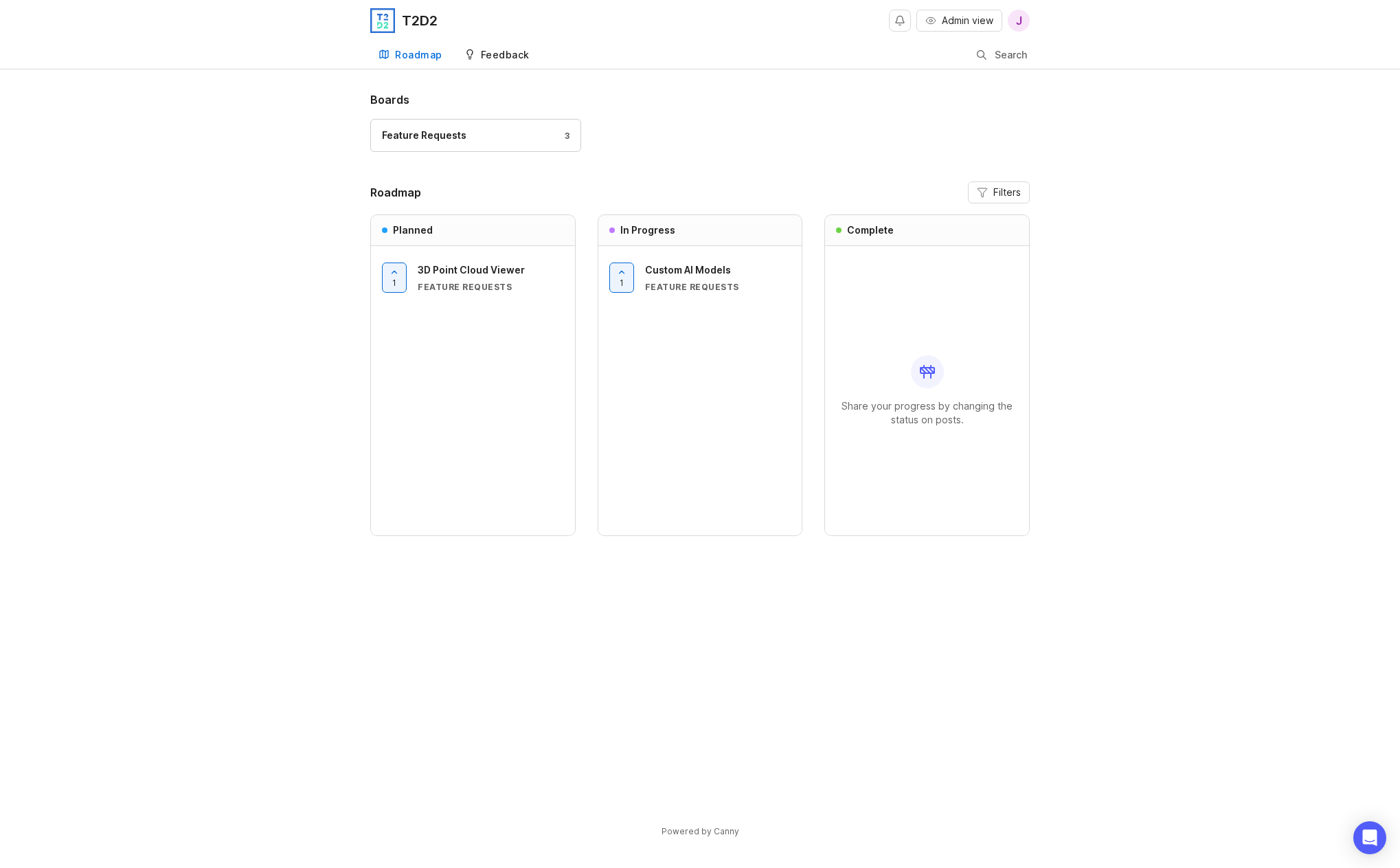
click at [479, 68] on link "Feedback" at bounding box center [496, 55] width 81 height 28
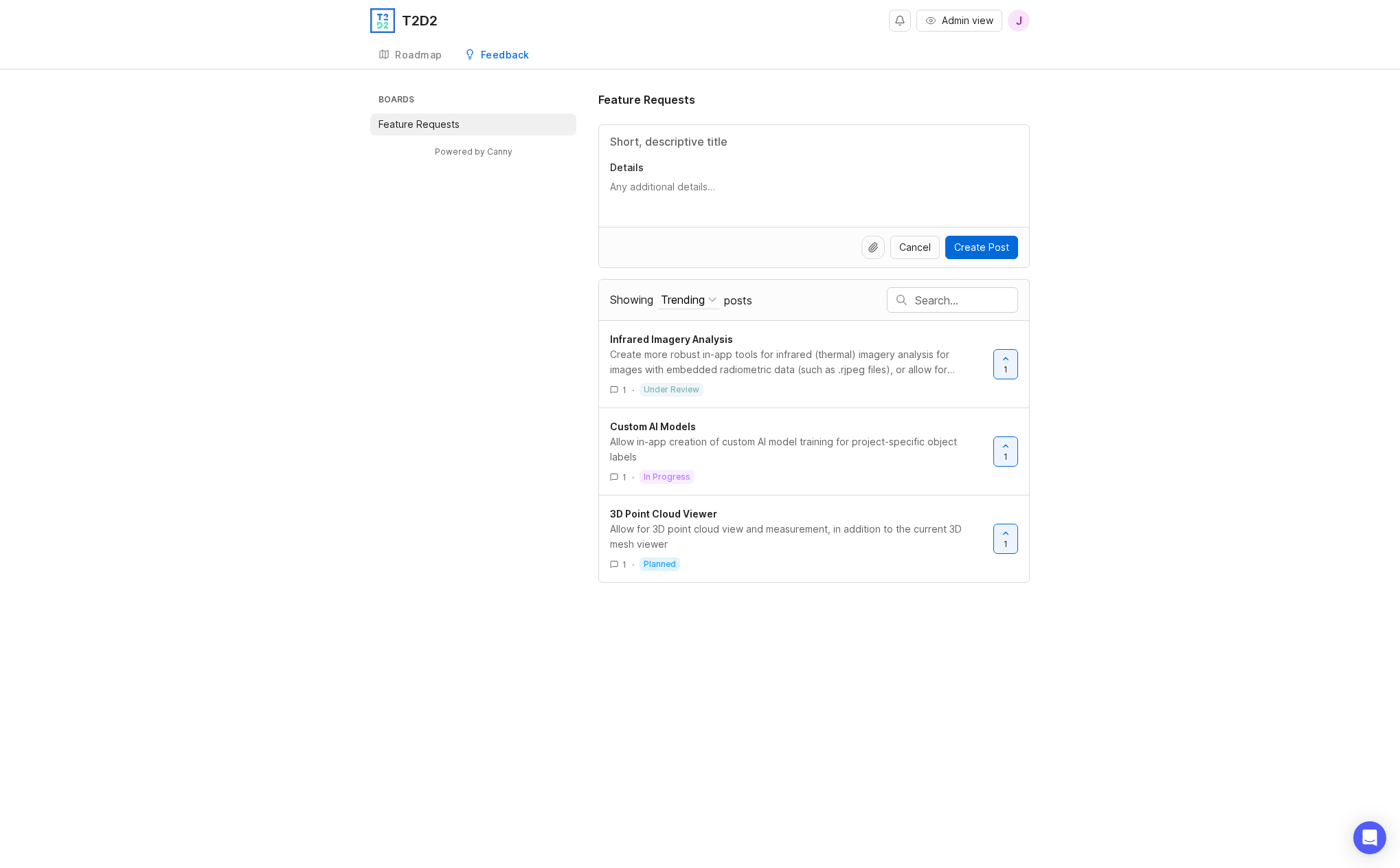
click at [483, 62] on link "Feedback" at bounding box center [496, 55] width 81 height 28
click at [660, 149] on div "Details" at bounding box center [813, 176] width 430 height 102
click at [661, 145] on input "Title" at bounding box center [813, 141] width 408 height 16
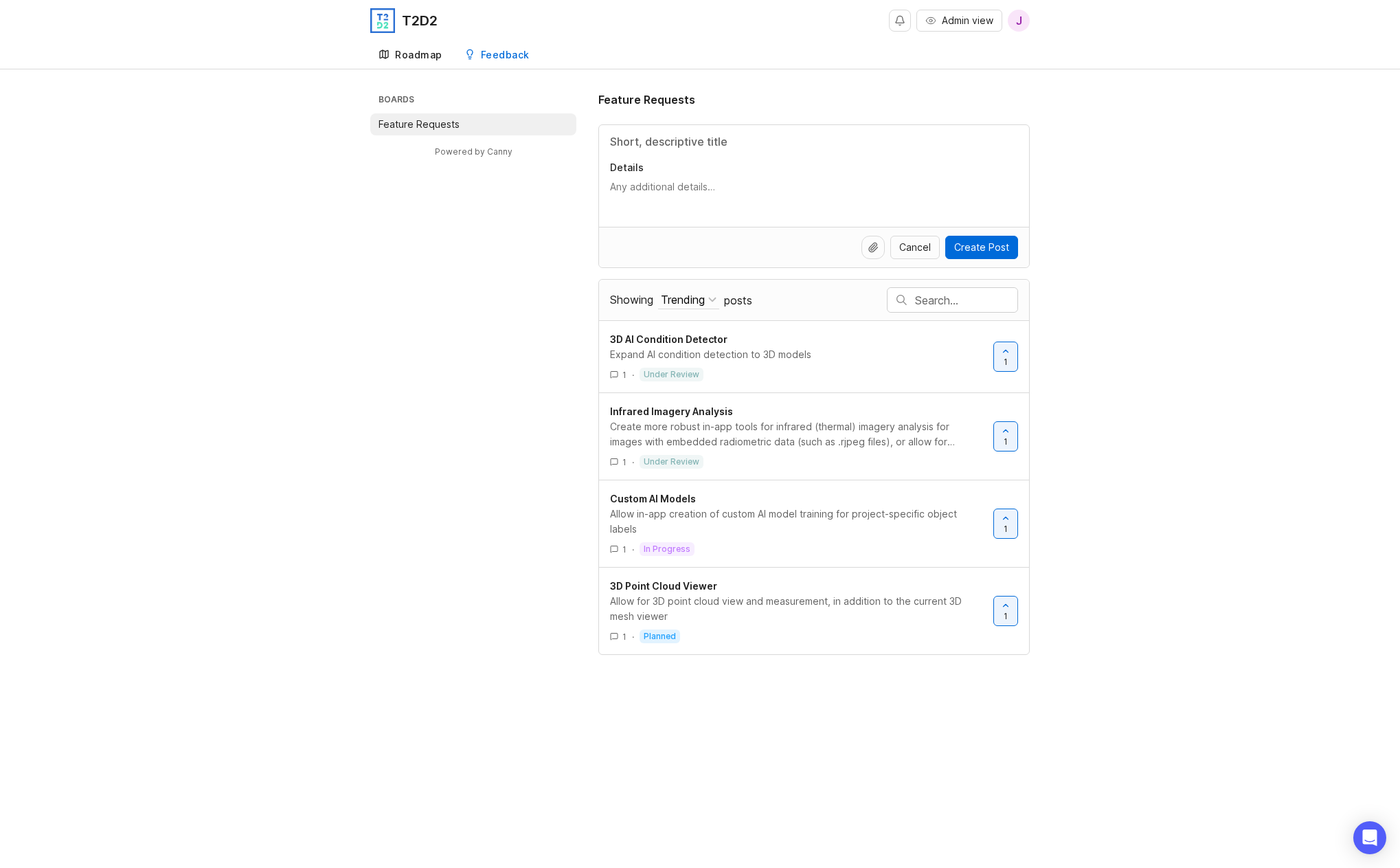
click at [403, 41] on link "Roadmap" at bounding box center [411, 55] width 81 height 28
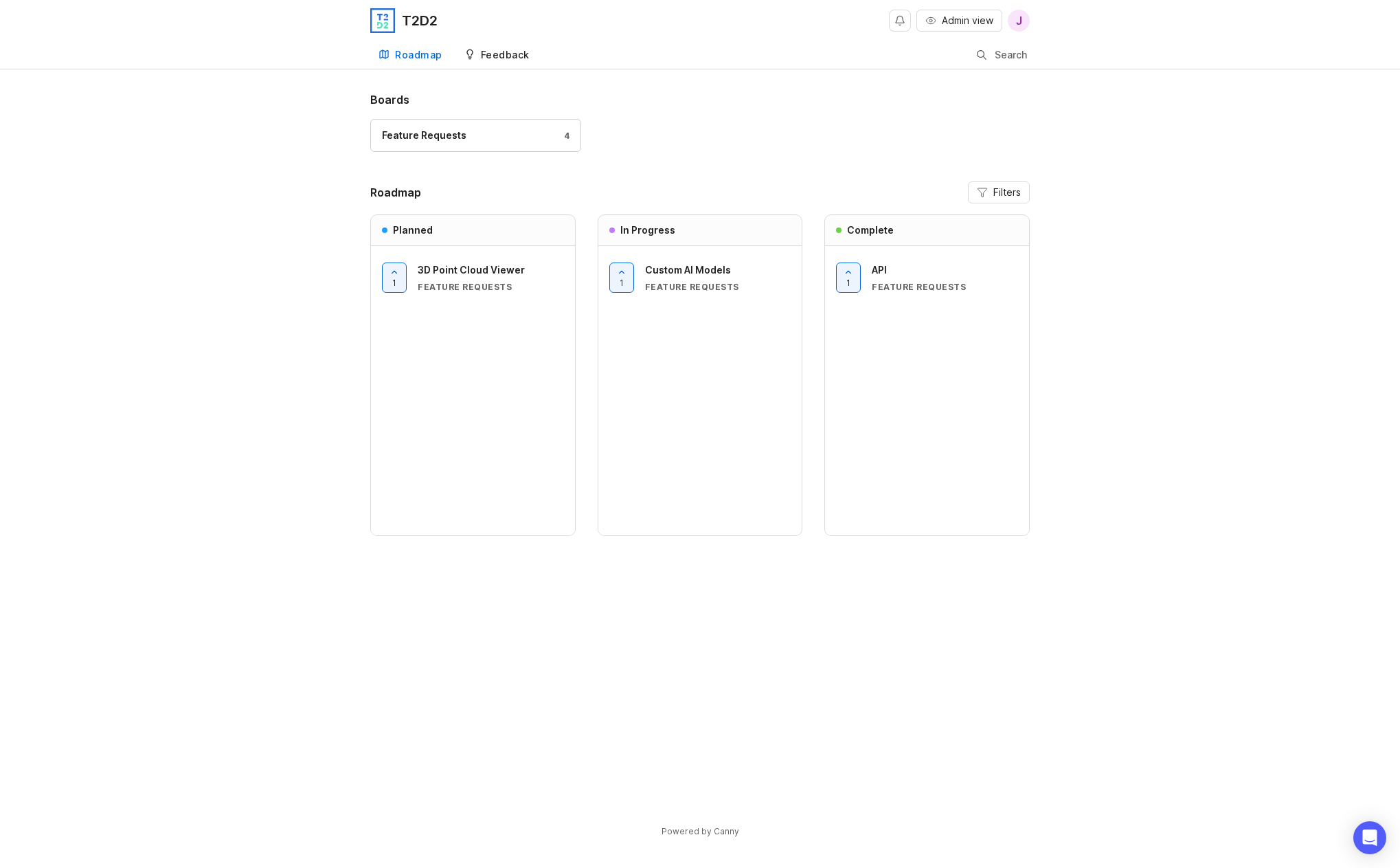
click at [477, 49] on link "Feedback" at bounding box center [496, 55] width 81 height 28
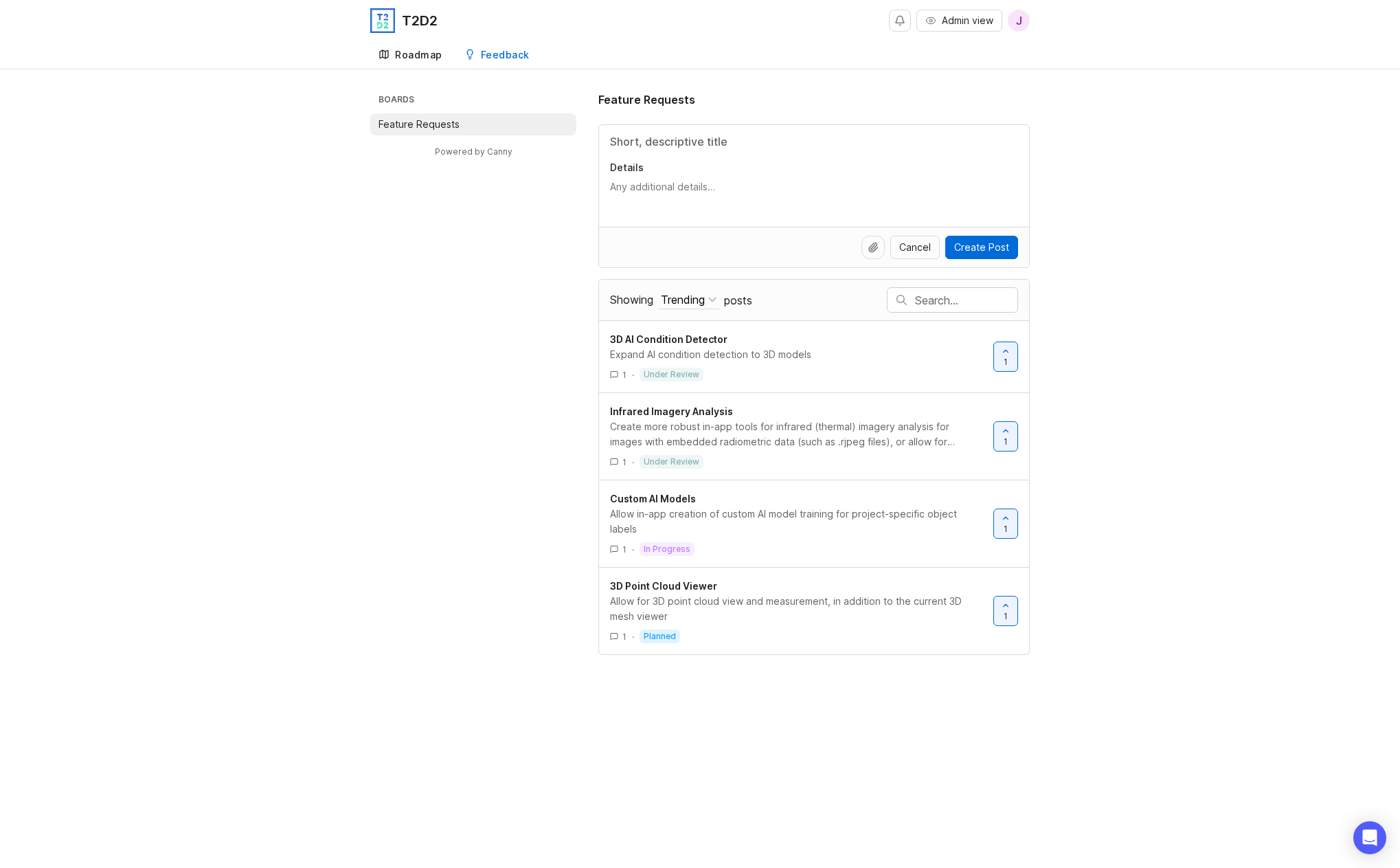
click at [416, 59] on div "Roadmap" at bounding box center [419, 55] width 48 height 10
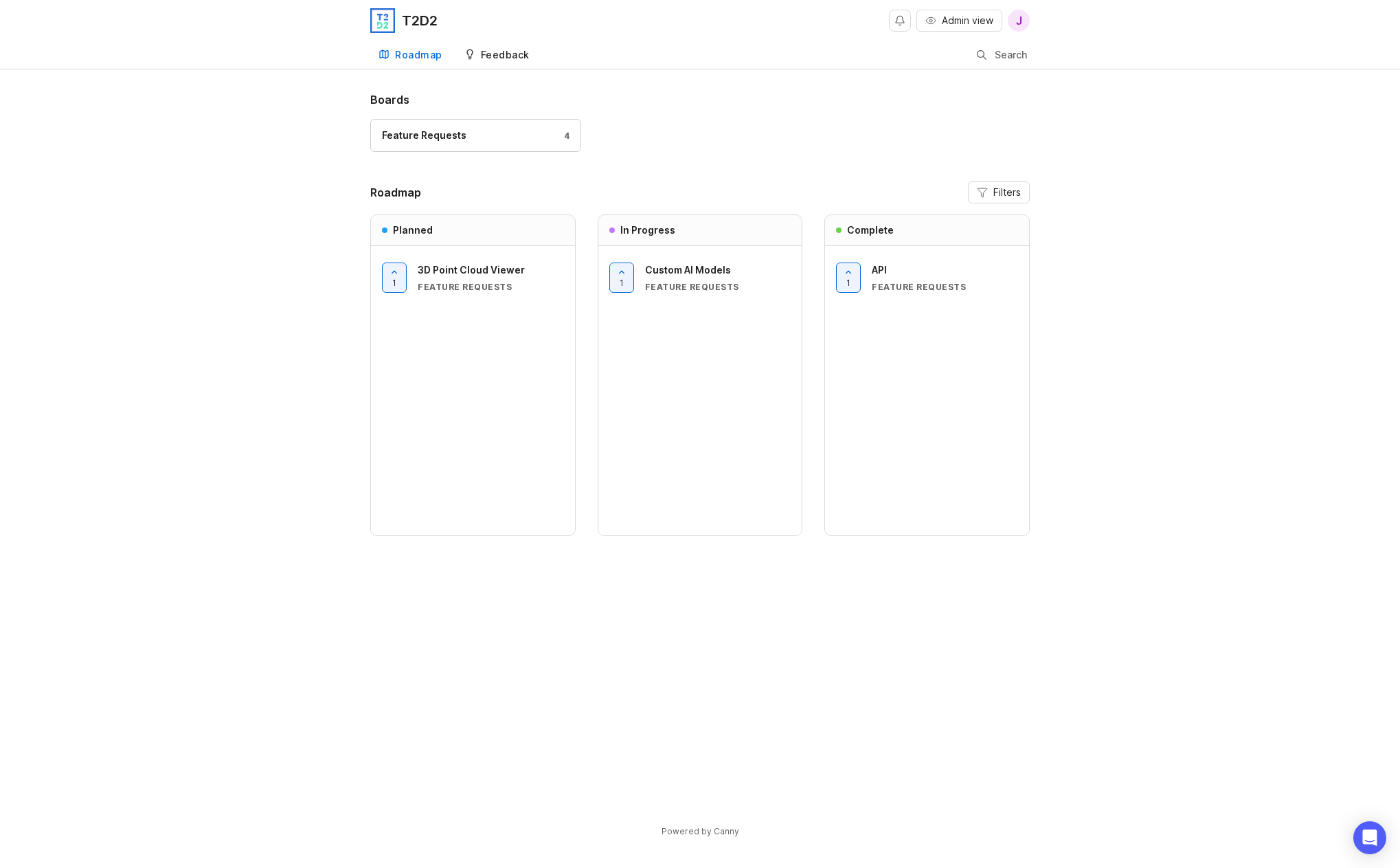
click at [489, 58] on div "Feedback" at bounding box center [504, 55] width 48 height 10
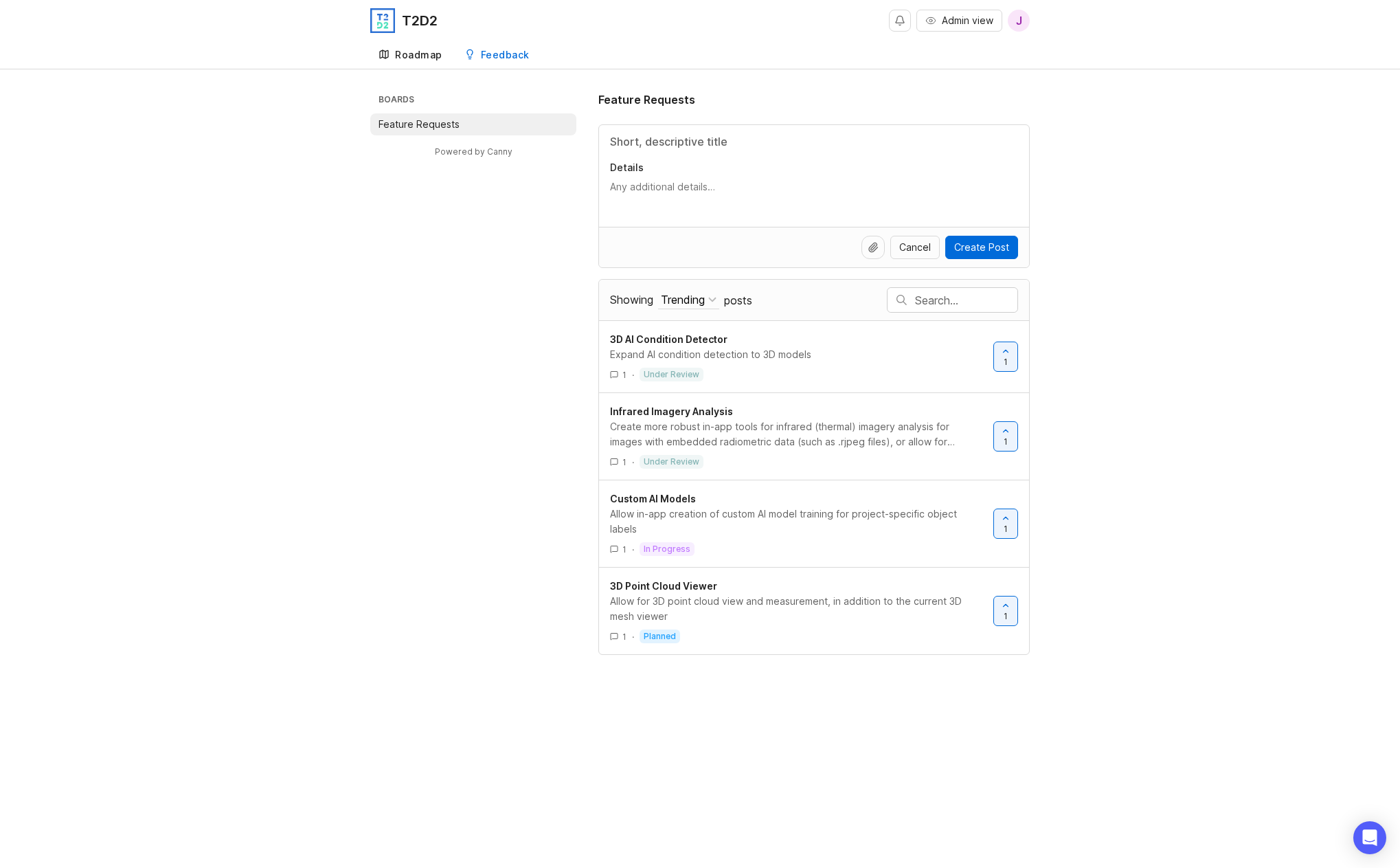
click at [422, 61] on link "Roadmap" at bounding box center [411, 55] width 81 height 28
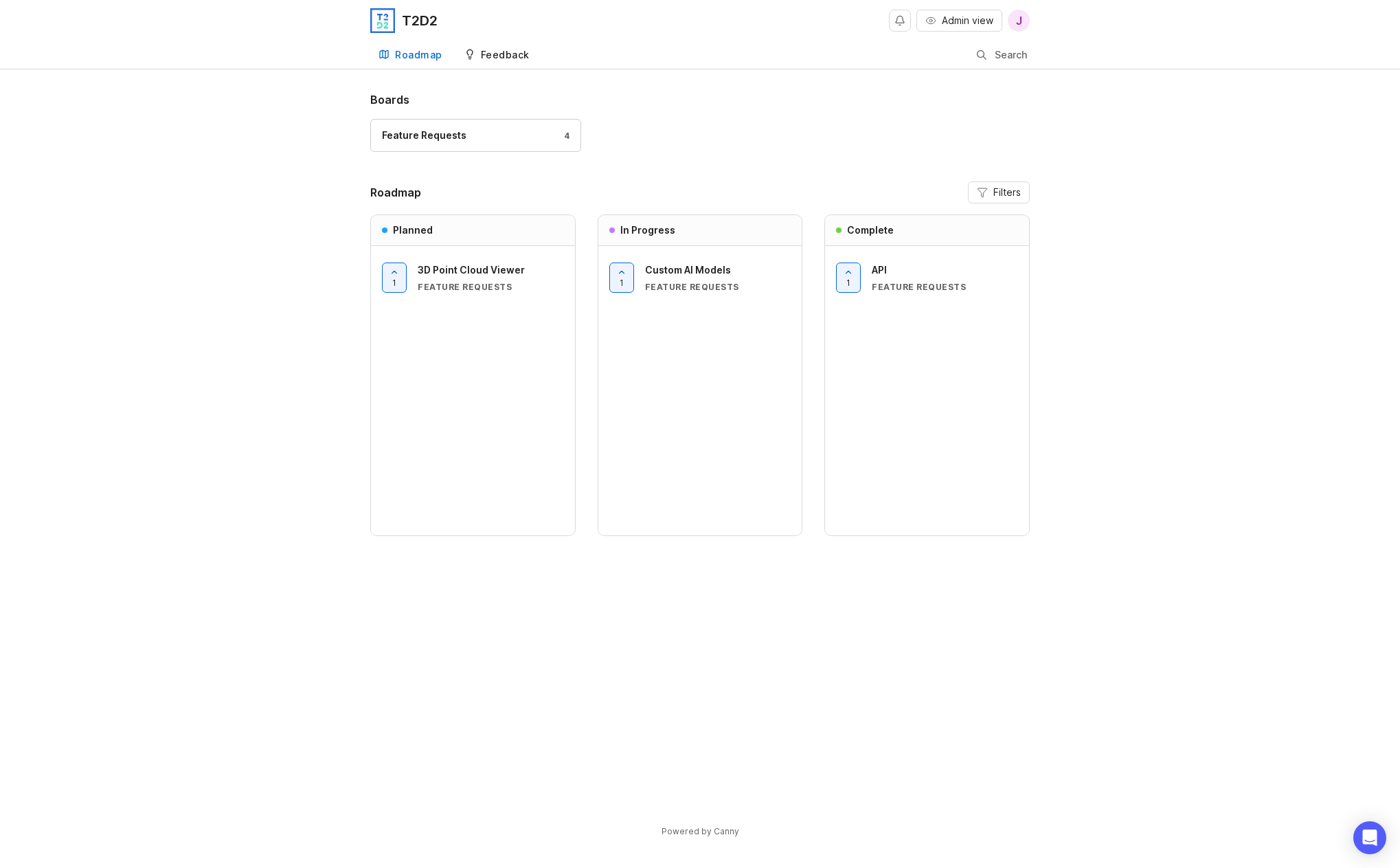
drag, startPoint x: 477, startPoint y: 56, endPoint x: 458, endPoint y: 57, distance: 19.0
click at [477, 56] on link "Feedback" at bounding box center [496, 55] width 81 height 28
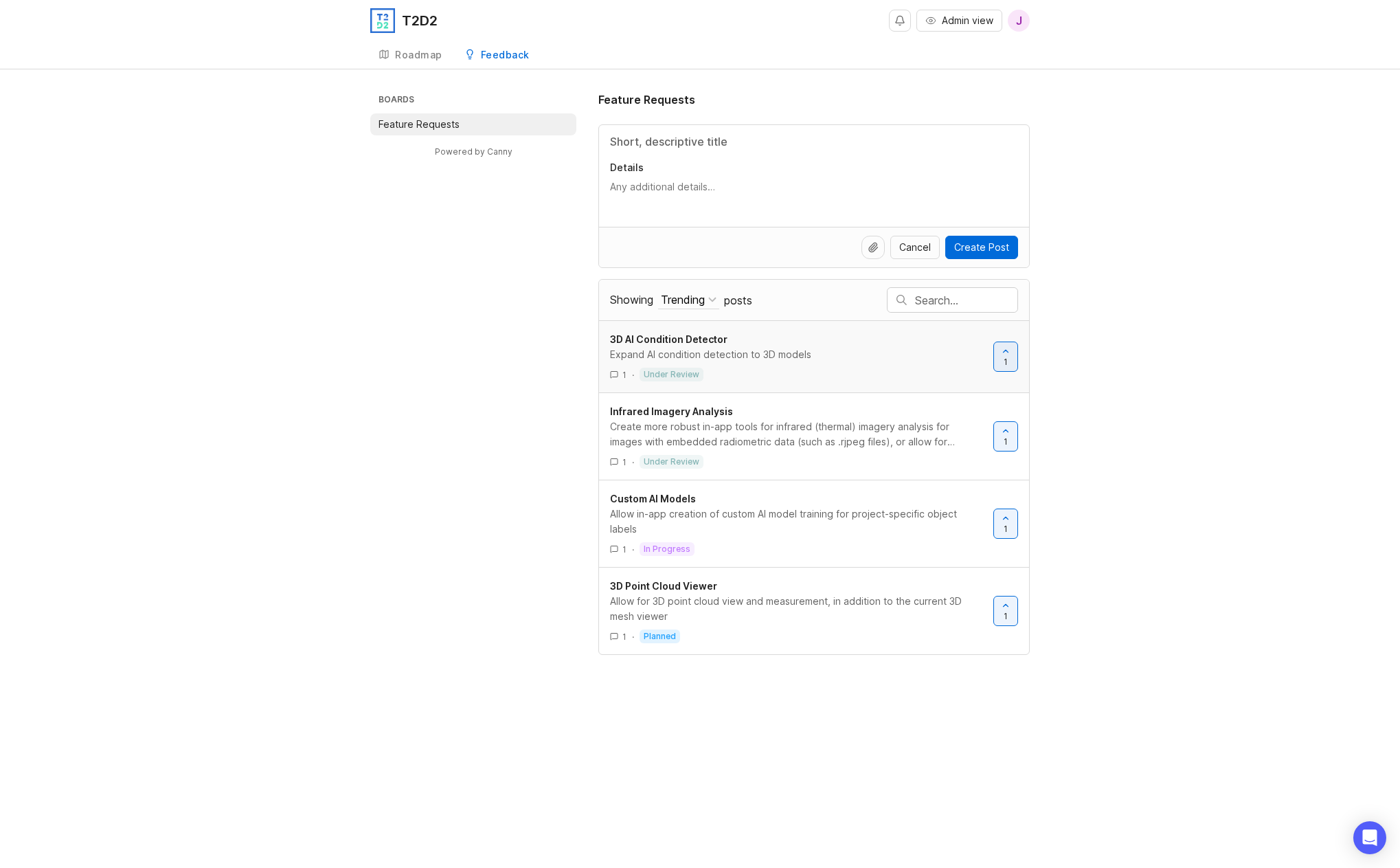
click at [727, 347] on div "Expand AI condition detection to 3D models" at bounding box center [795, 354] width 372 height 15
